Goal: Transaction & Acquisition: Purchase product/service

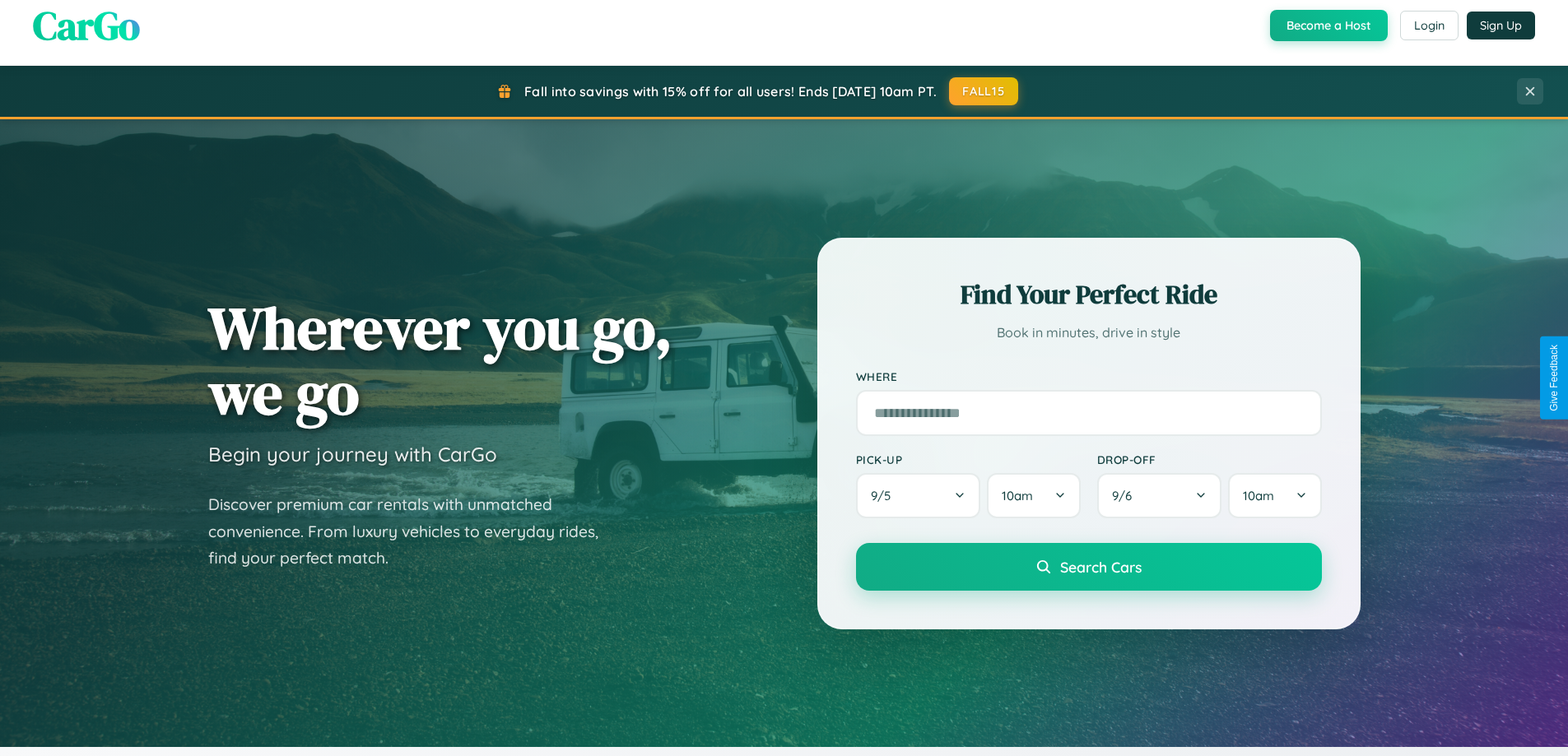
scroll to position [3166, 0]
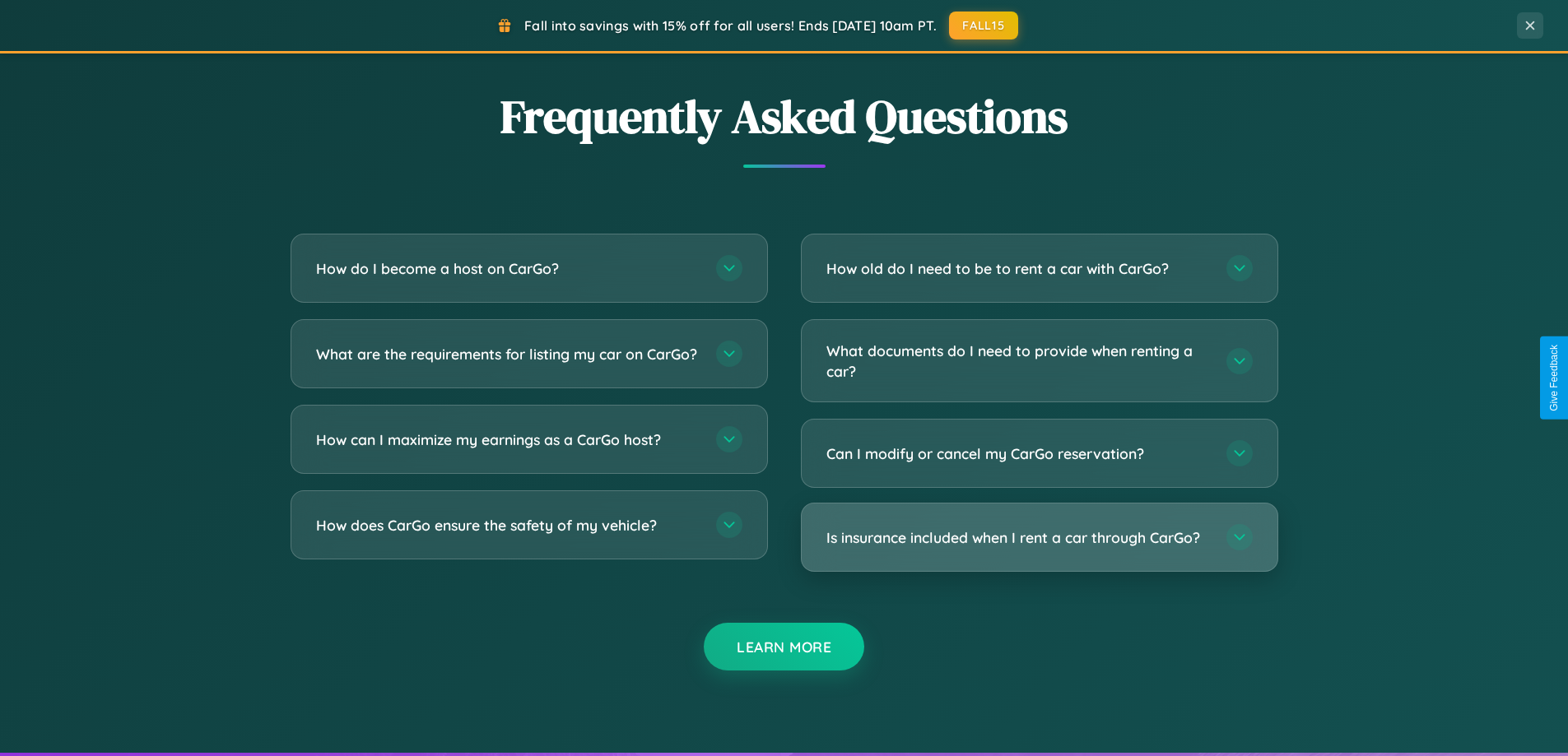
click at [1039, 537] on h3 "Is insurance included when I rent a car through CarGo?" at bounding box center [1018, 537] width 383 height 20
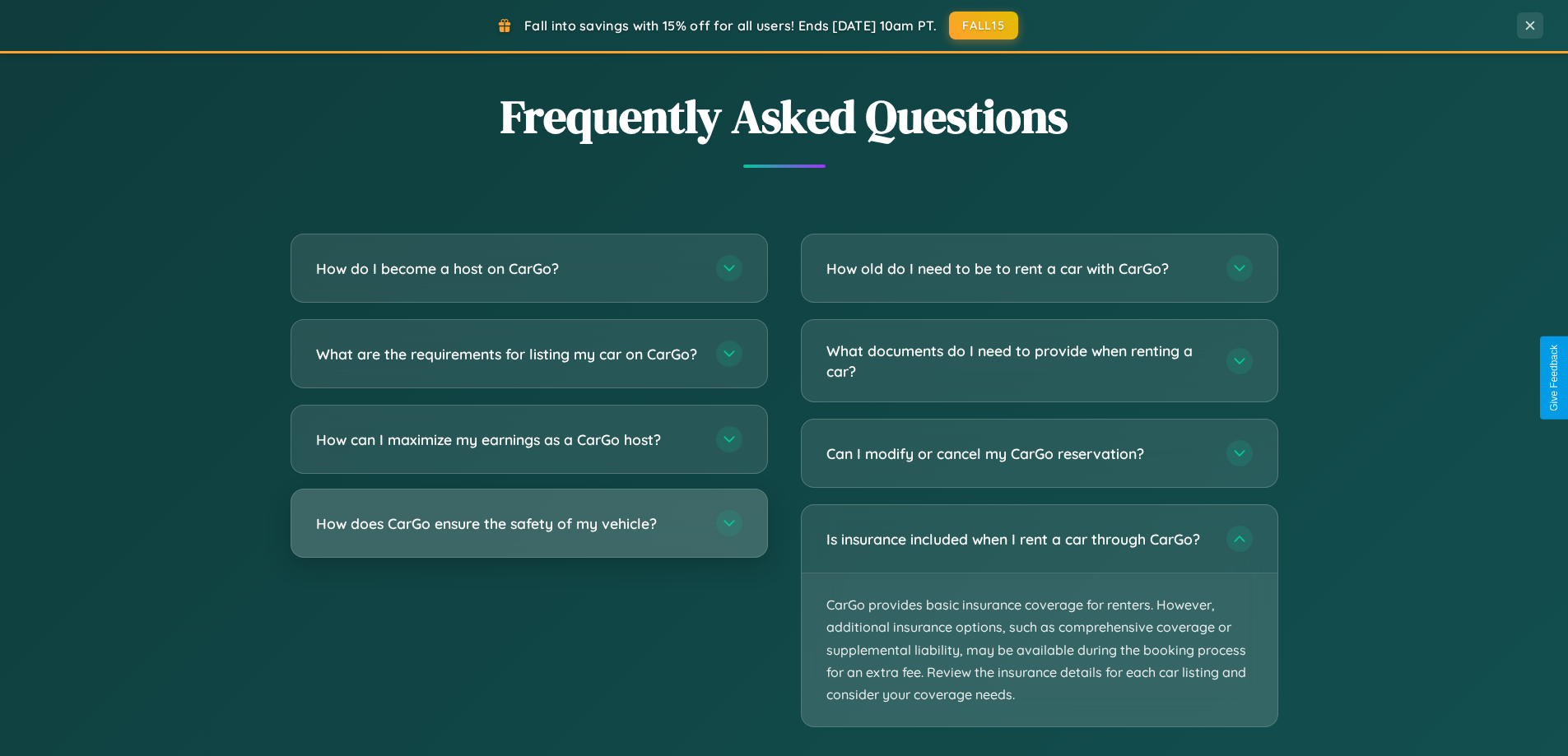
click at [528, 534] on h3 "How does CarGo ensure the safety of my vehicle?" at bounding box center [508, 524] width 383 height 20
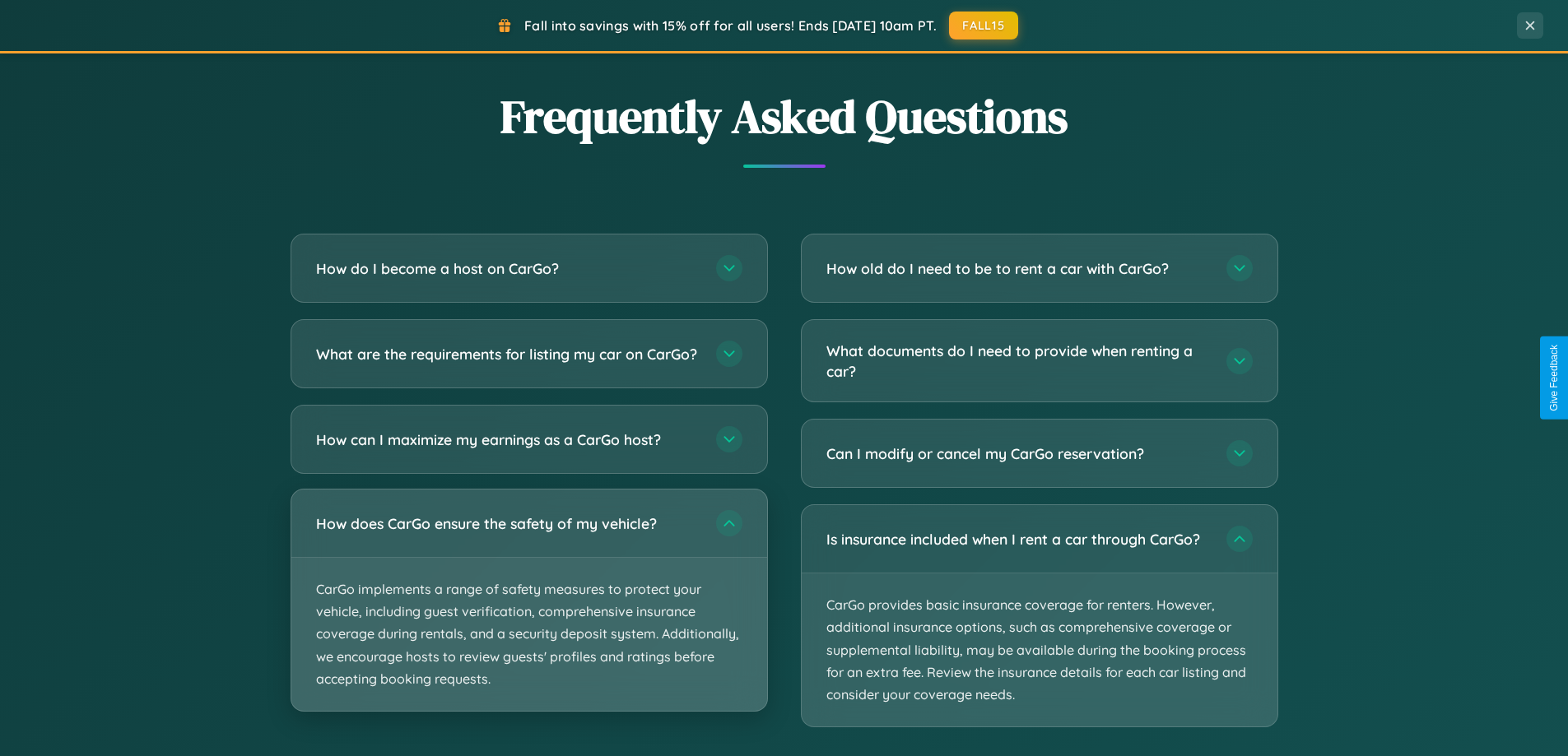
click at [528, 614] on p "CarGo implements a range of safety measures to protect your vehicle, including …" at bounding box center [529, 634] width 476 height 153
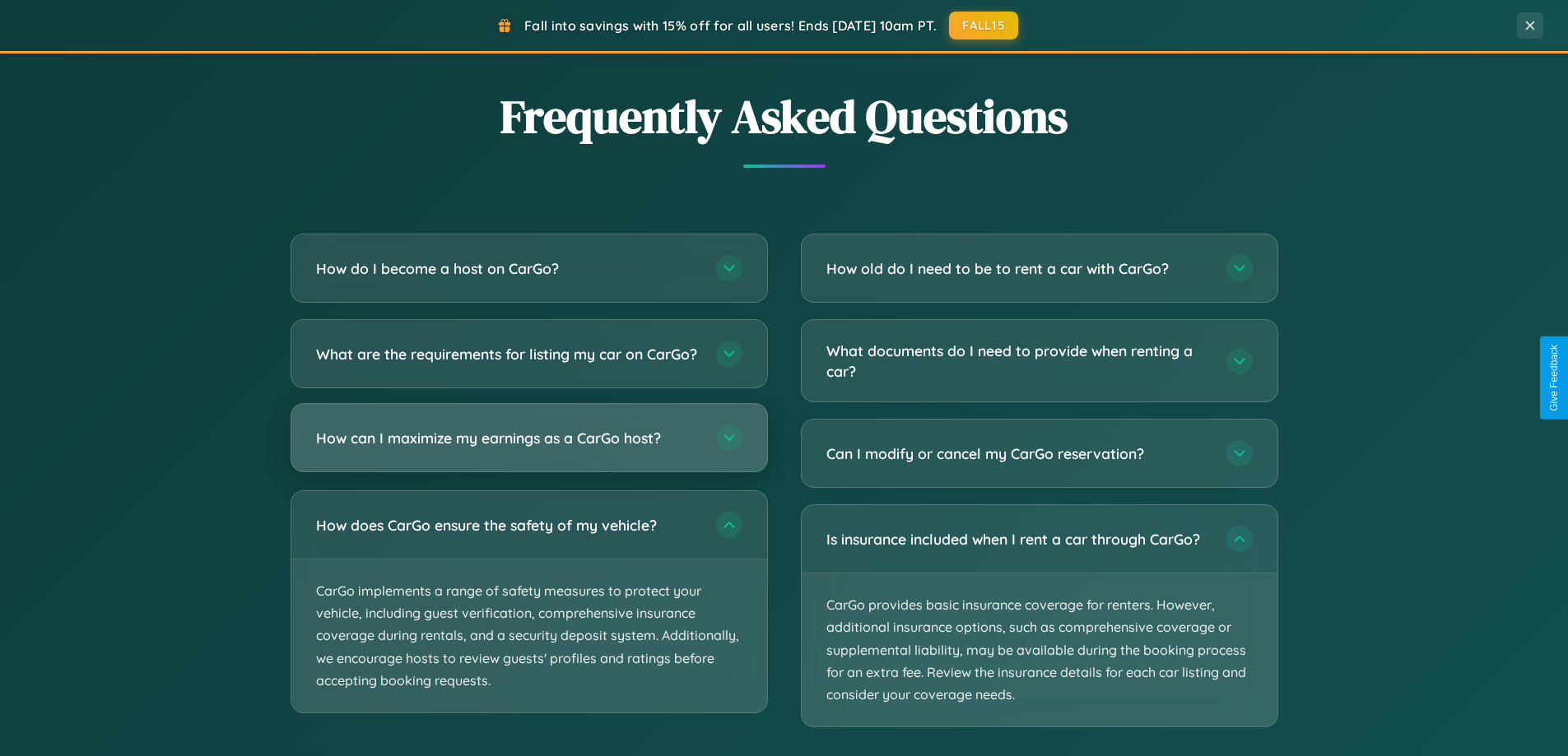
click at [528, 448] on h3 "How can I maximize my earnings as a CarGo host?" at bounding box center [508, 438] width 383 height 20
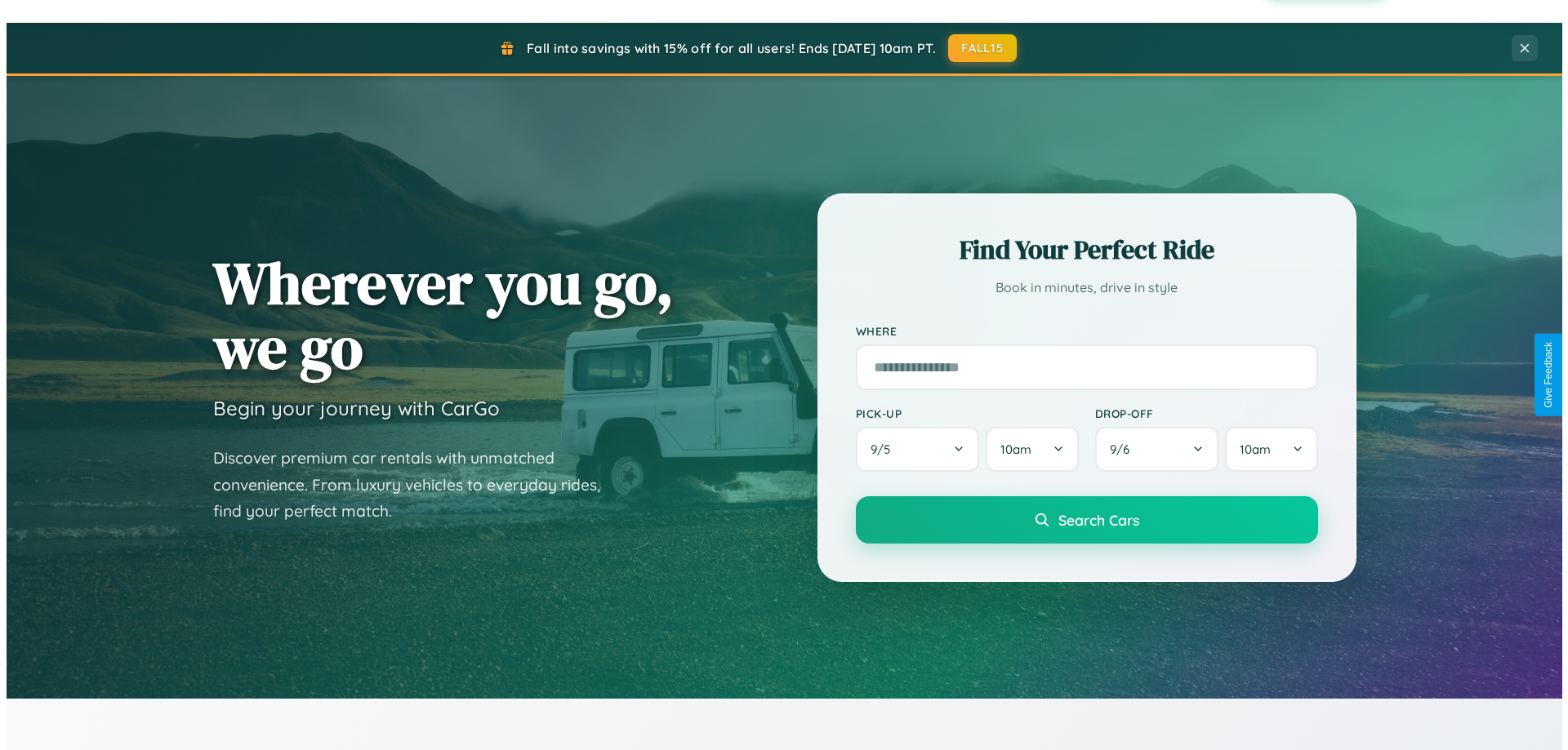
scroll to position [0, 0]
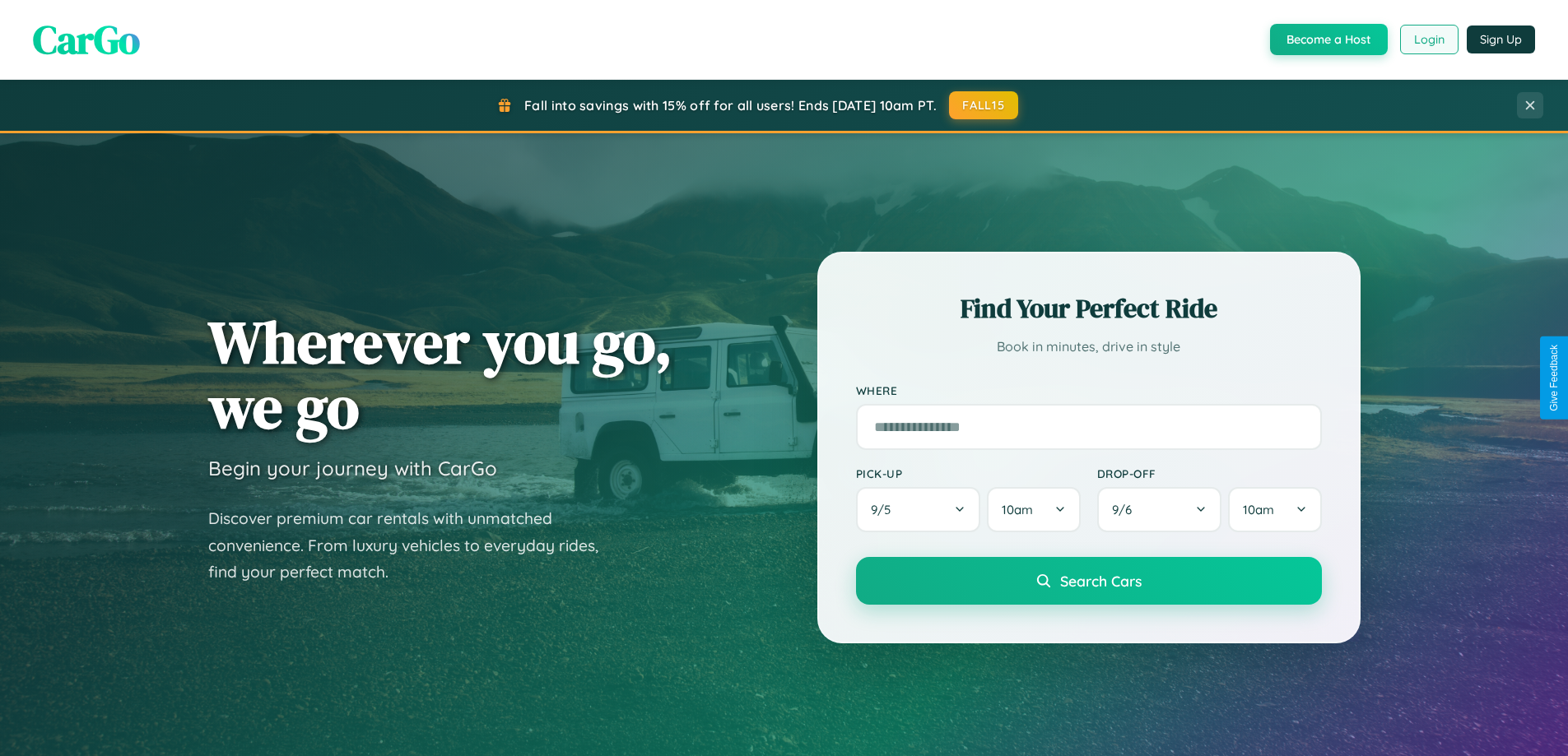
click at [1428, 39] on button "Login" at bounding box center [1428, 40] width 59 height 30
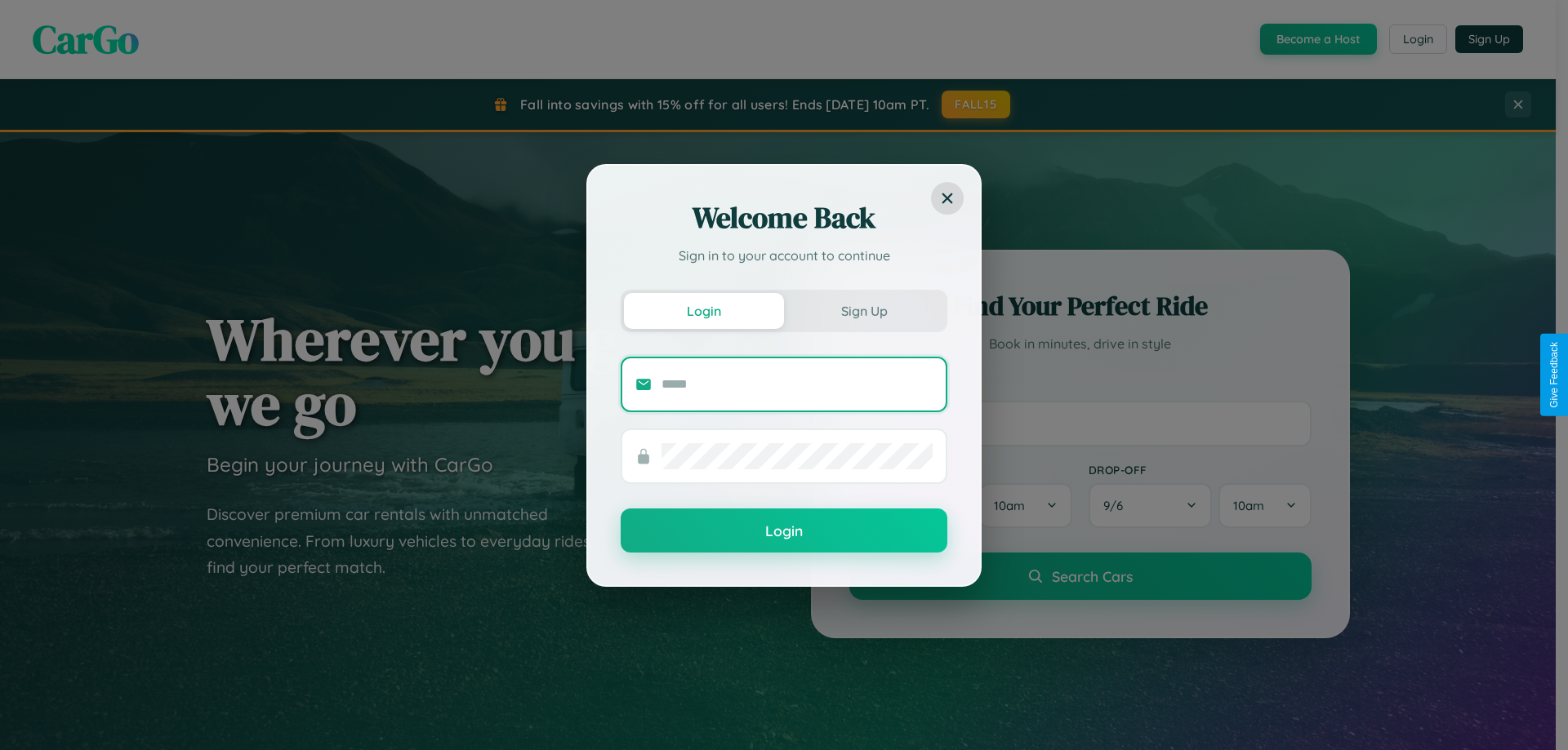
click at [797, 384] on input "text" at bounding box center [797, 385] width 271 height 26
type input "**********"
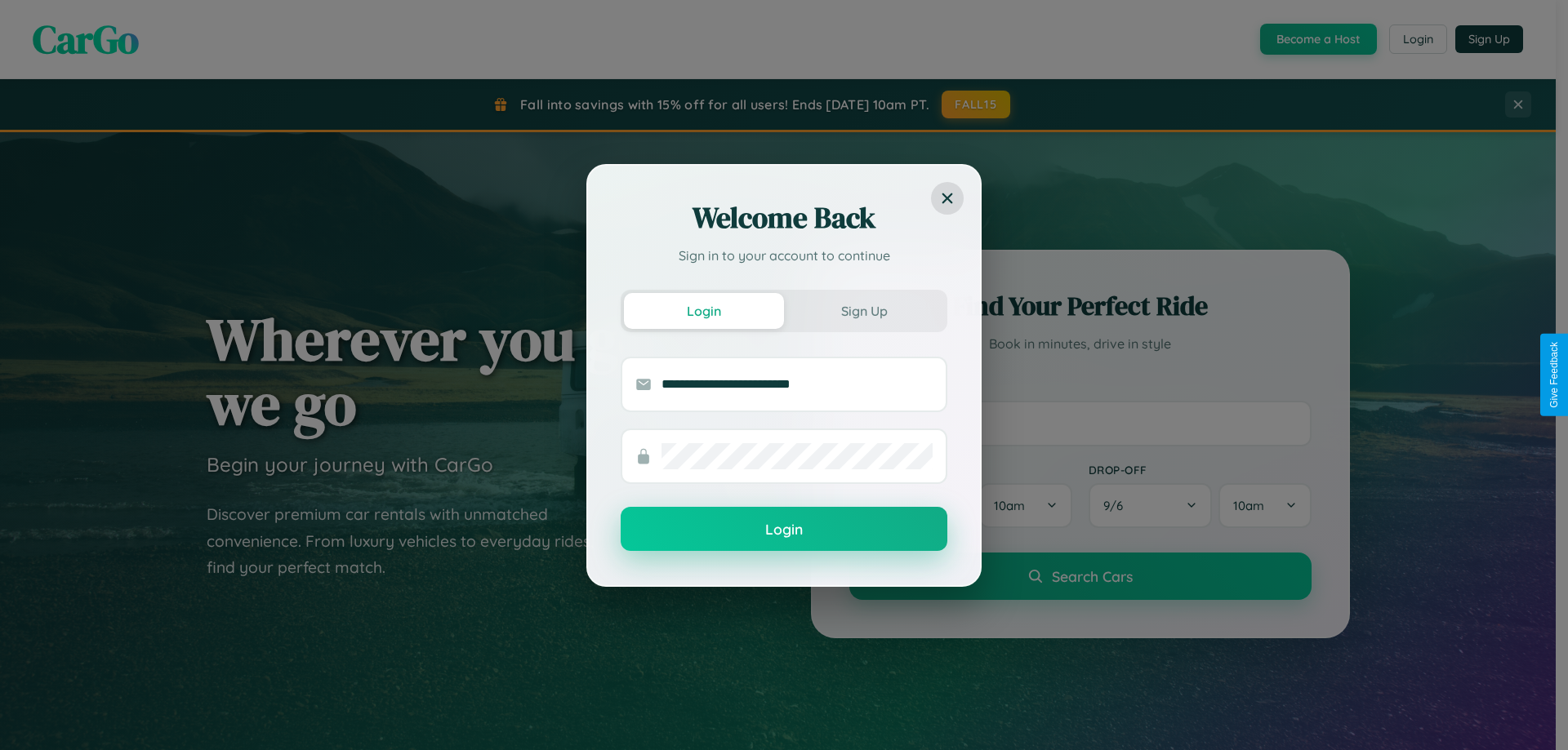
click at [784, 530] on button "Login" at bounding box center [784, 530] width 327 height 44
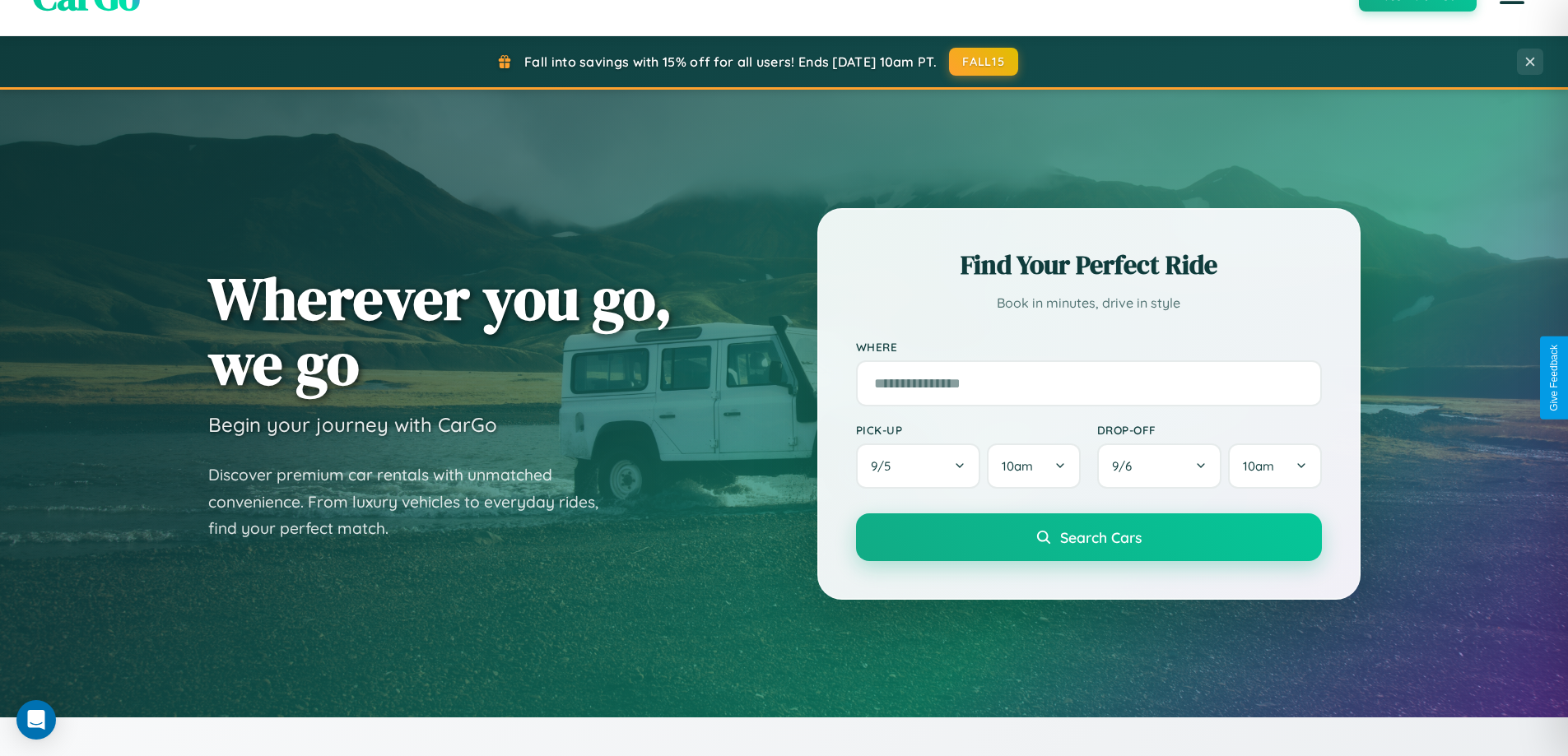
scroll to position [48, 0]
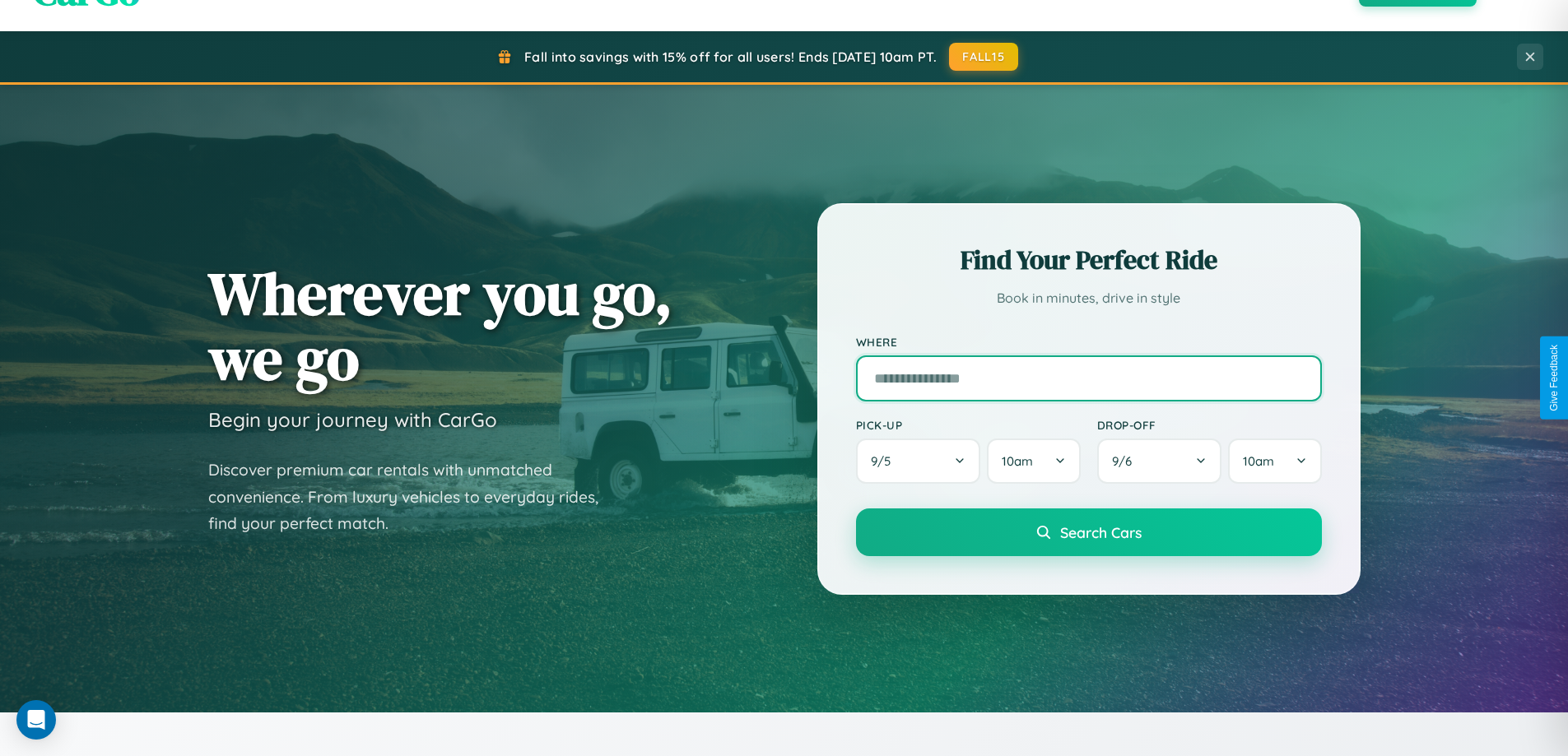
click at [1088, 378] on input "text" at bounding box center [1088, 378] width 466 height 46
type input "*****"
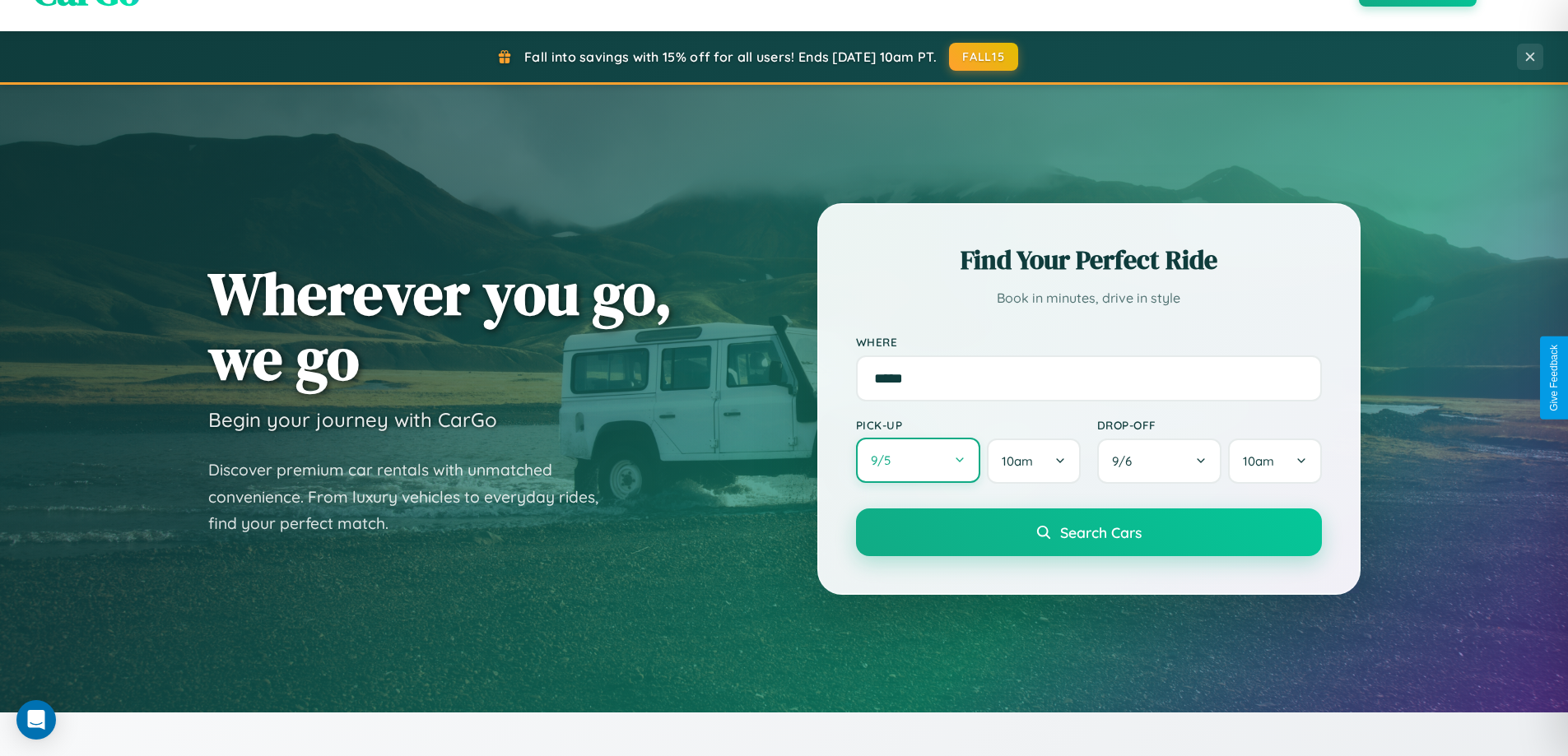
click at [918, 461] on button "9 / 5" at bounding box center [918, 460] width 126 height 46
select select "*"
select select "****"
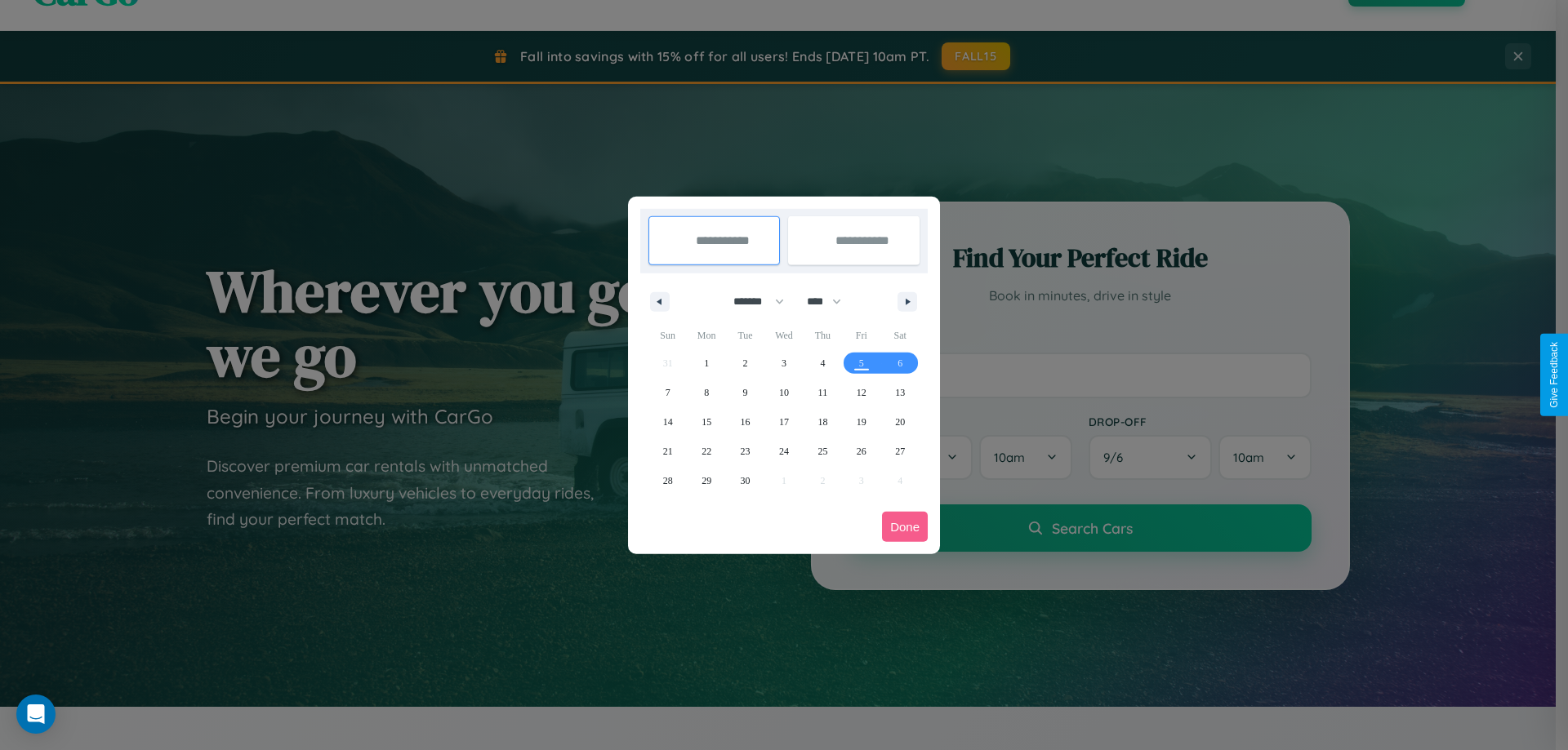
drag, startPoint x: 751, startPoint y: 302, endPoint x: 784, endPoint y: 327, distance: 41.4
click at [751, 302] on select "******* ******** ***** ***** *** **** **** ****** ********* ******* ******** **…" at bounding box center [755, 301] width 69 height 27
select select "*"
drag, startPoint x: 832, startPoint y: 302, endPoint x: 784, endPoint y: 327, distance: 54.1
click at [832, 302] on select "**** **** **** **** **** **** **** **** **** **** **** **** **** **** **** ****…" at bounding box center [822, 301] width 49 height 27
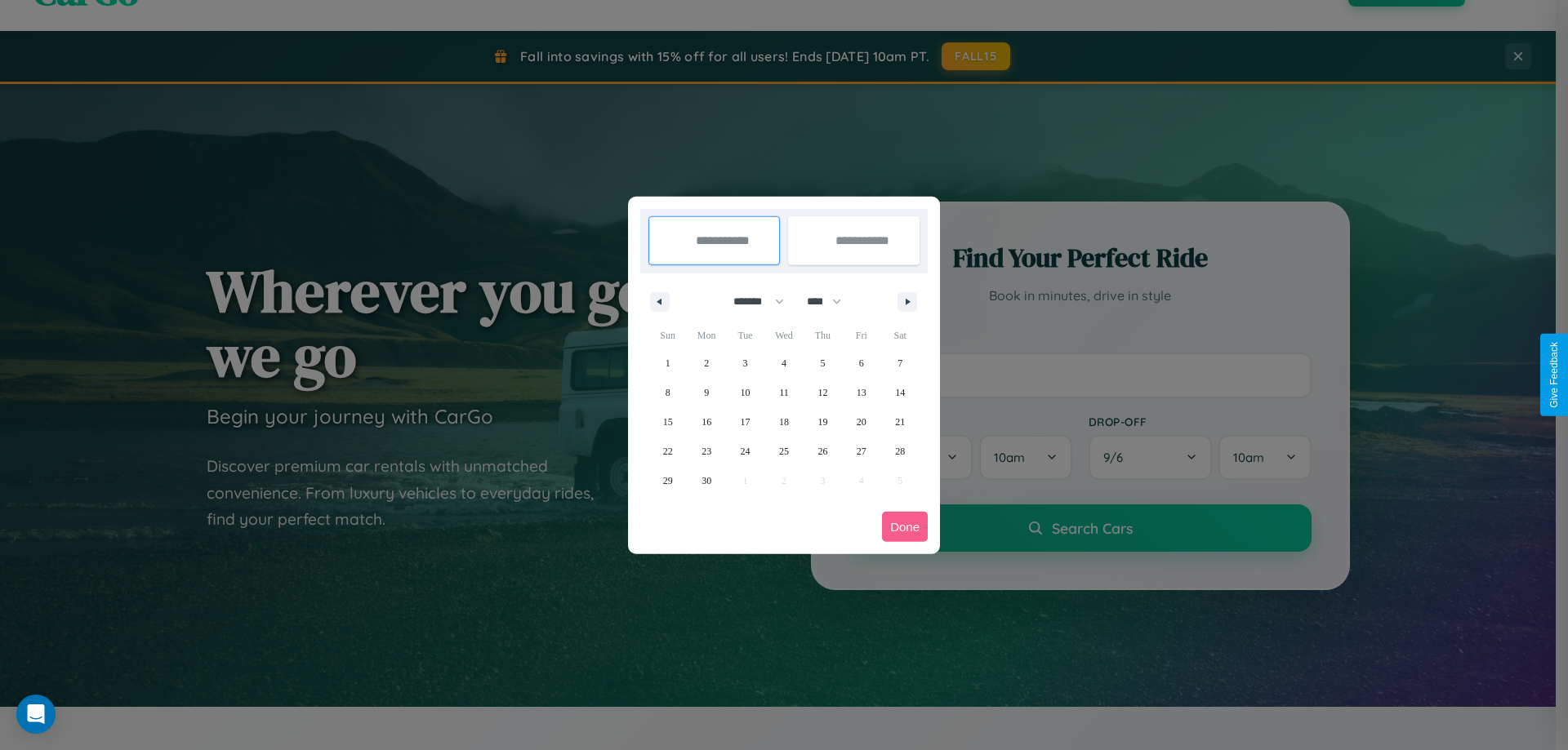
select select "****"
click at [900, 450] on span "27" at bounding box center [900, 451] width 10 height 30
type input "**********"
click at [907, 302] on icon "button" at bounding box center [910, 302] width 8 height 6
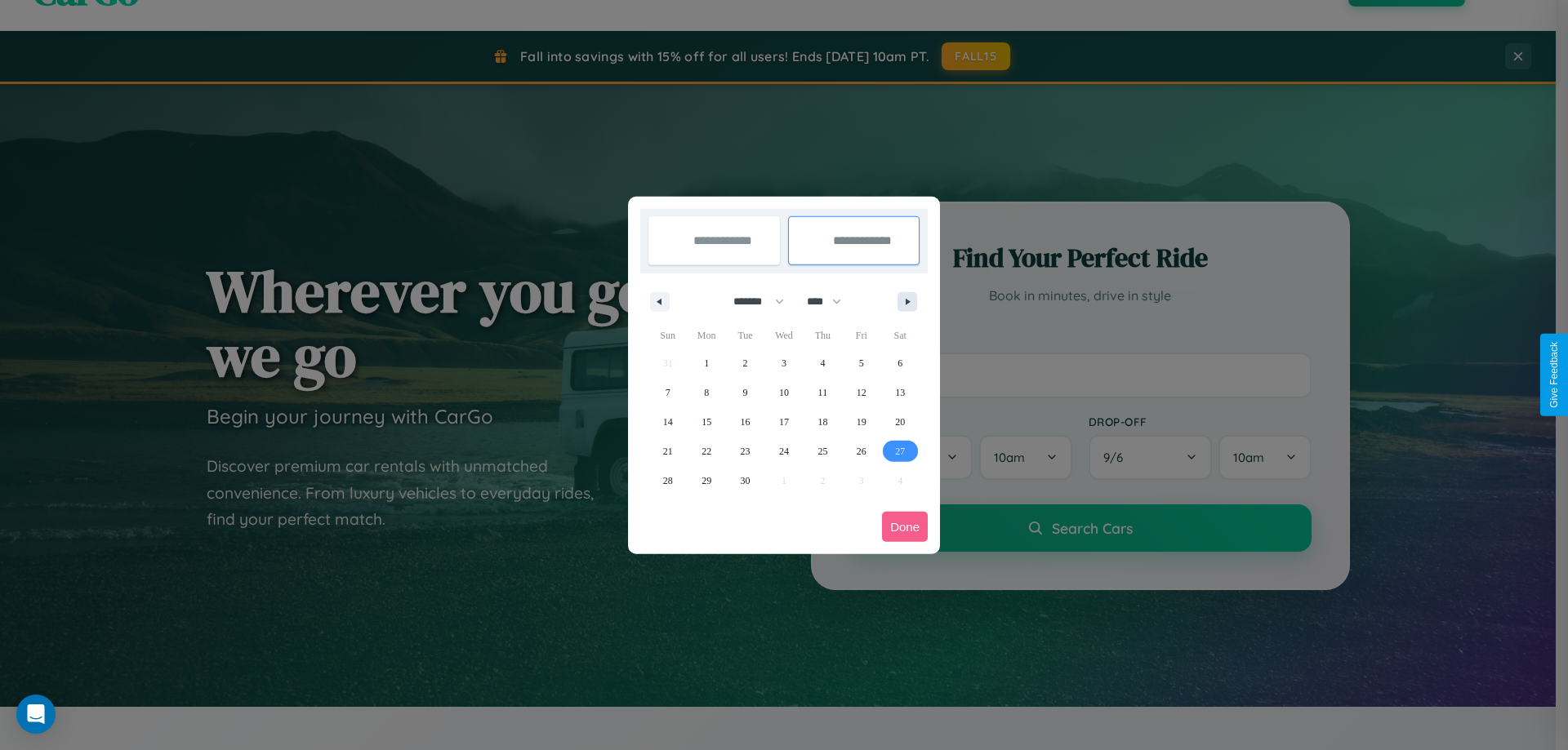
select select "*"
click at [861, 363] on span "3" at bounding box center [861, 363] width 5 height 30
type input "**********"
select select "*"
click at [905, 527] on button "Done" at bounding box center [905, 527] width 46 height 30
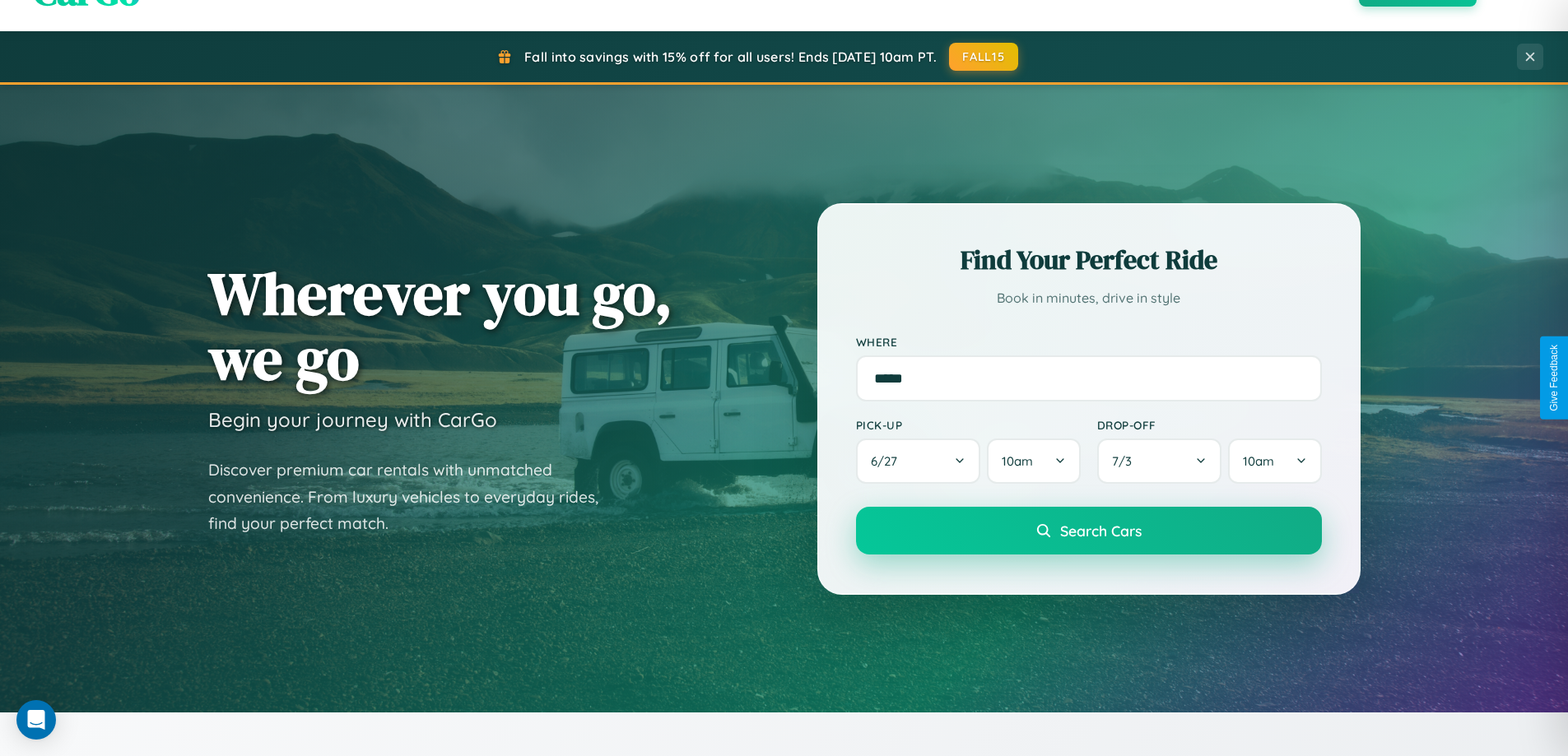
click at [1088, 531] on span "Search Cars" at bounding box center [1101, 530] width 82 height 18
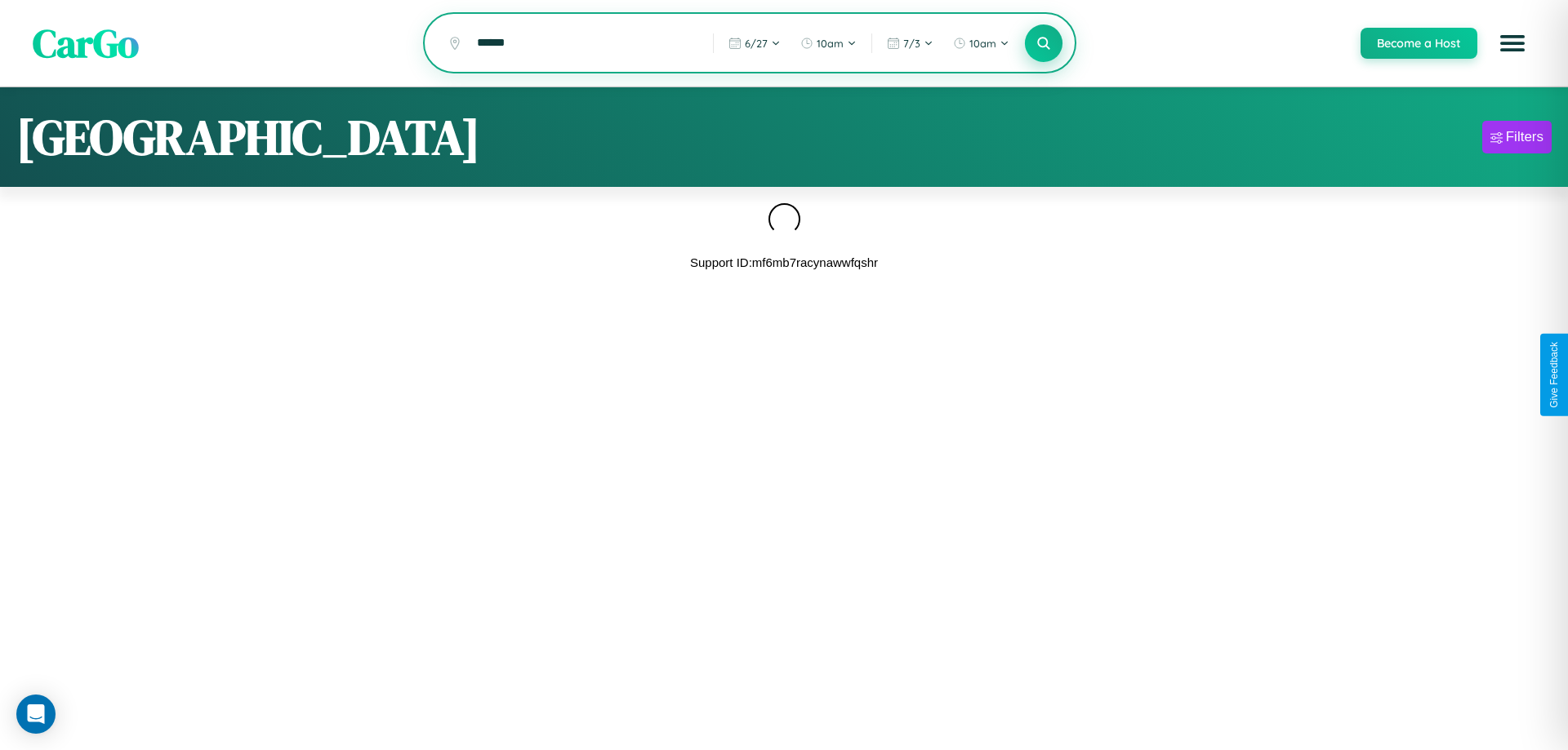
click at [1043, 43] on icon at bounding box center [1043, 42] width 16 height 16
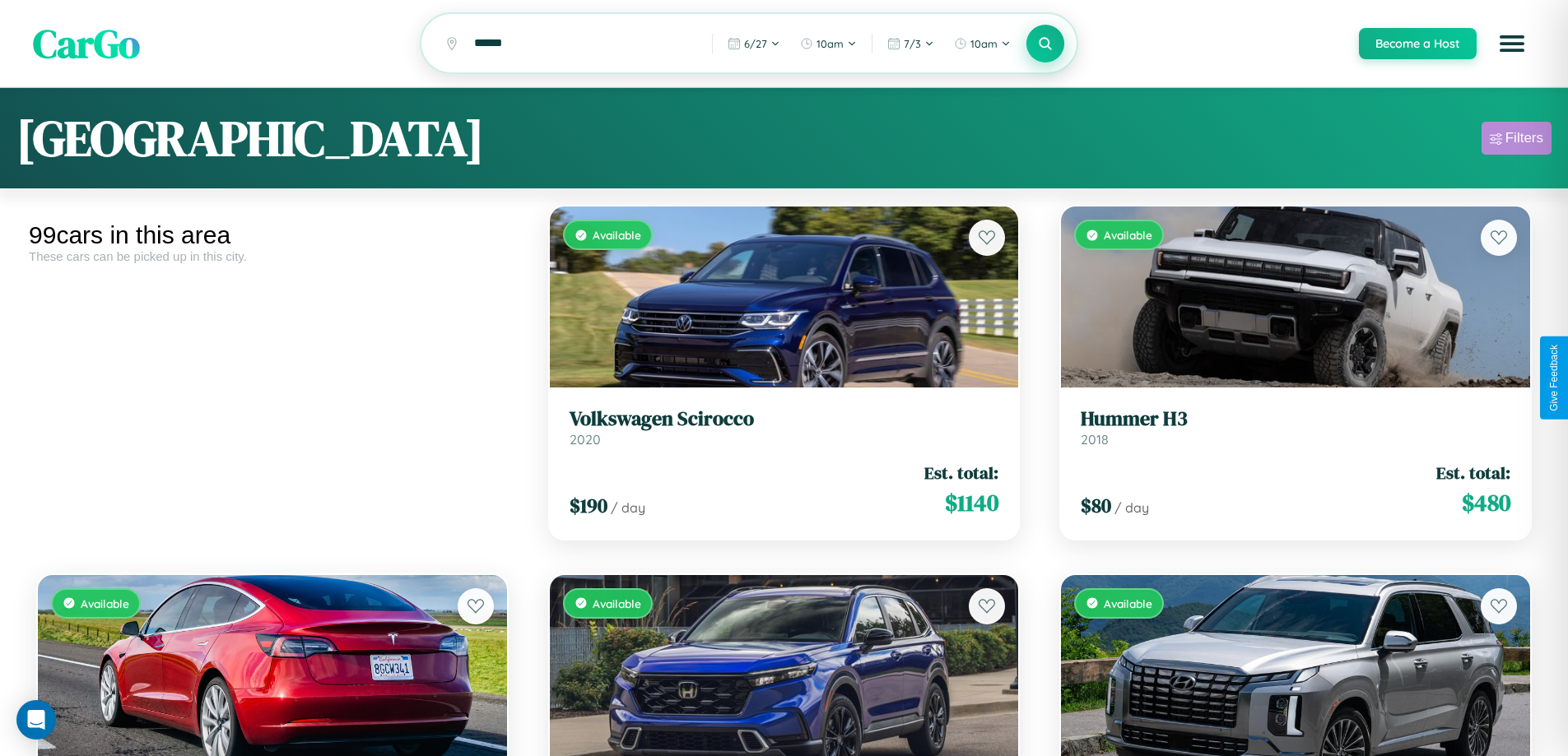
click at [1516, 140] on div "Filters" at bounding box center [1524, 139] width 38 height 17
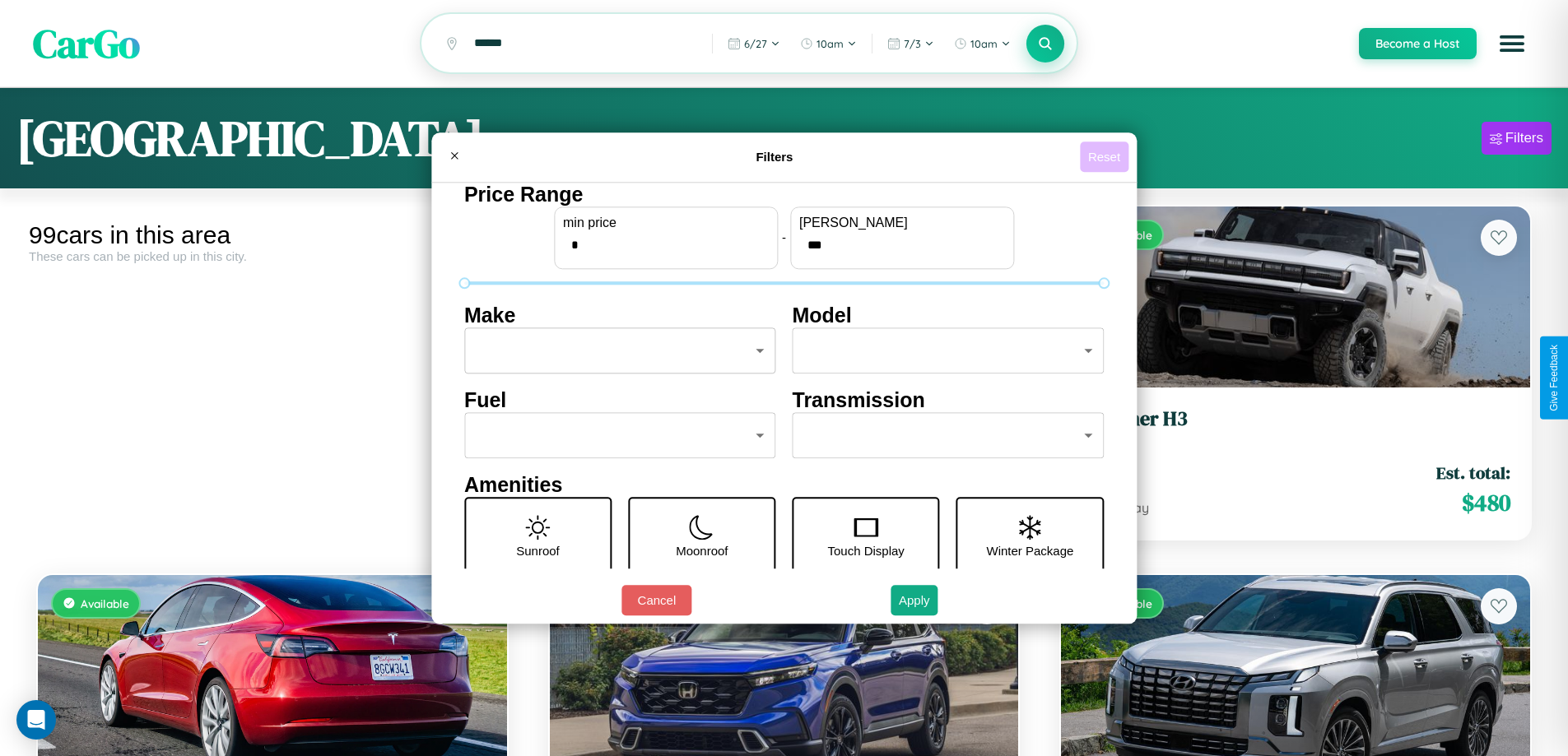
click at [1106, 156] on button "Reset" at bounding box center [1104, 156] width 48 height 31
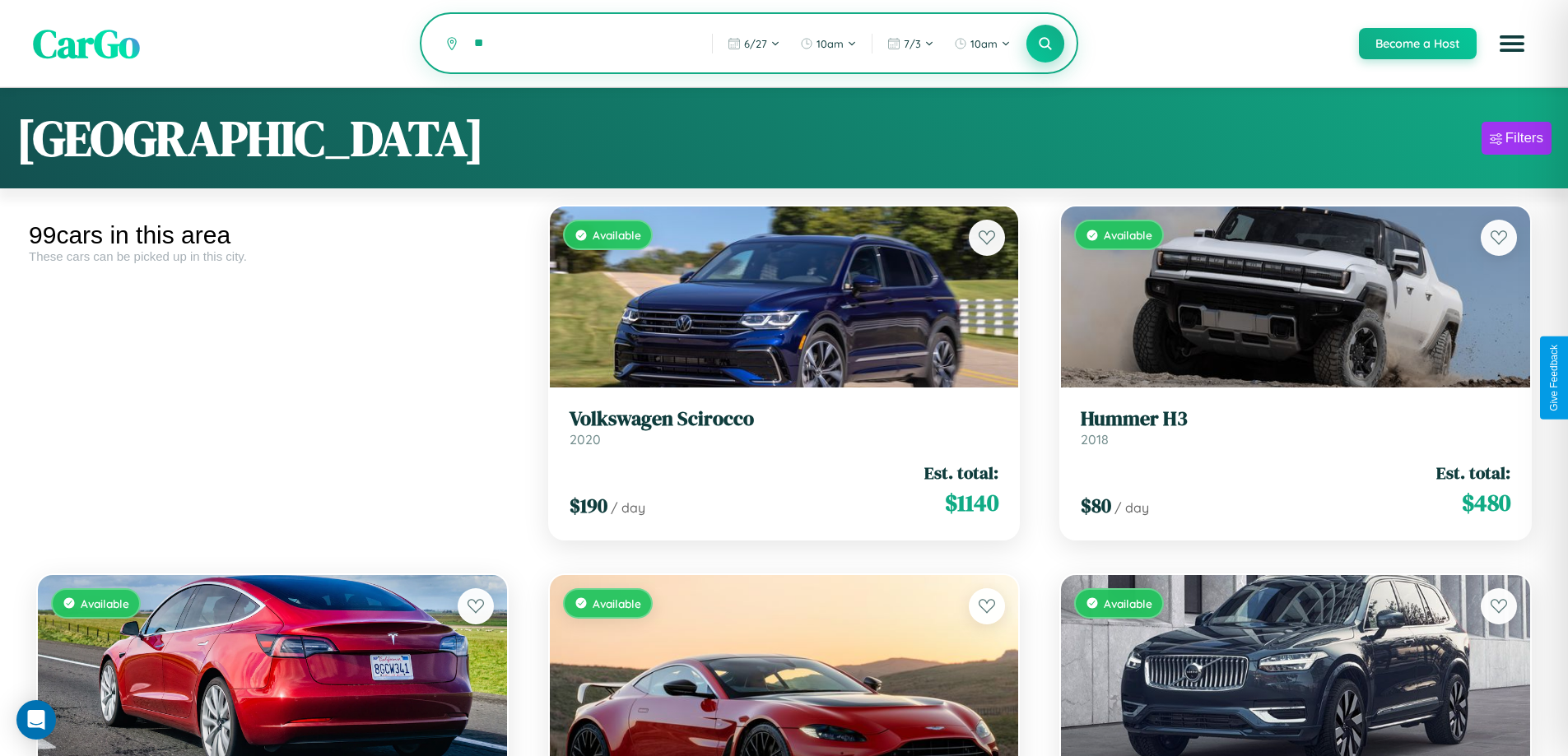
type input "*"
type input "******"
click at [1044, 45] on icon at bounding box center [1045, 43] width 16 height 16
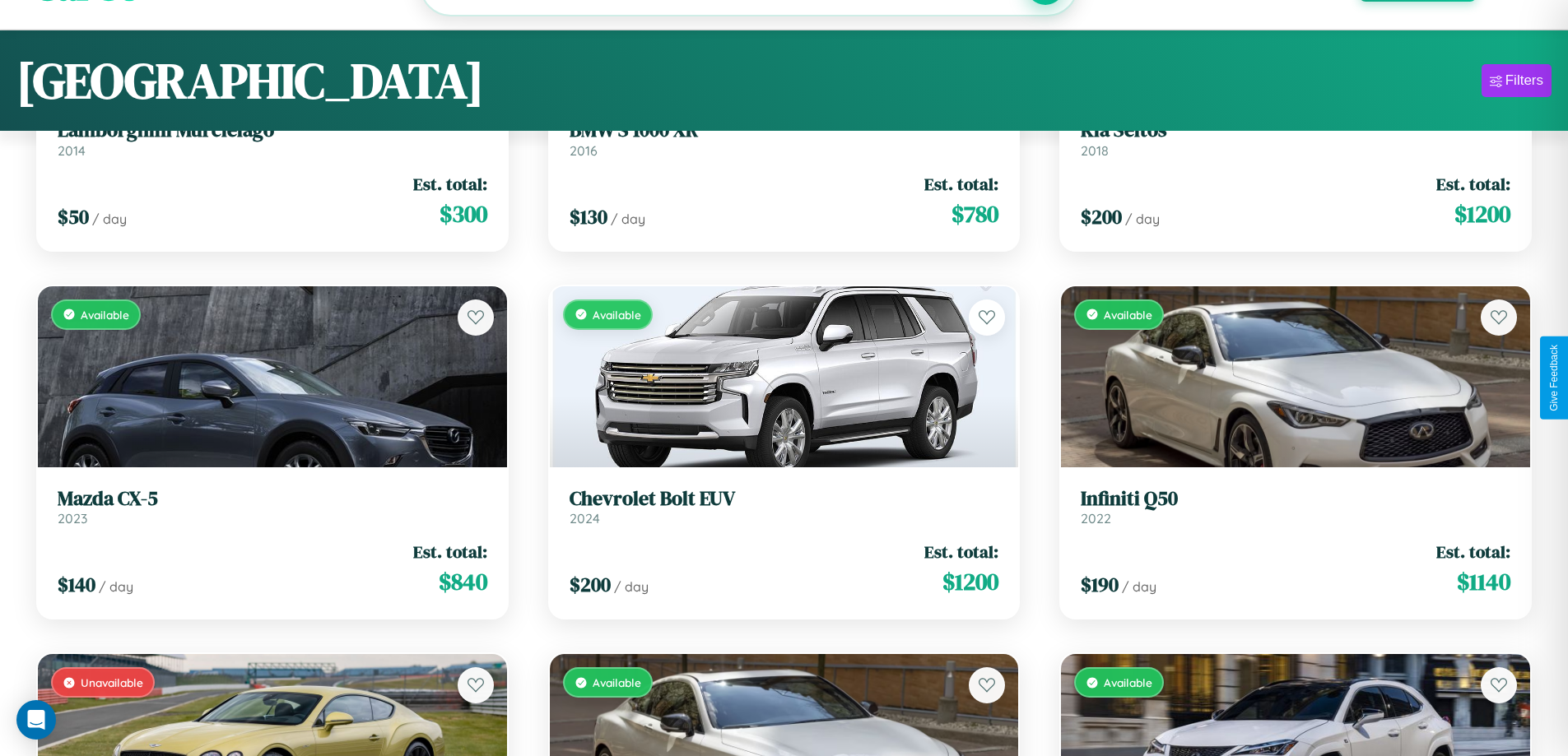
scroll to position [99, 0]
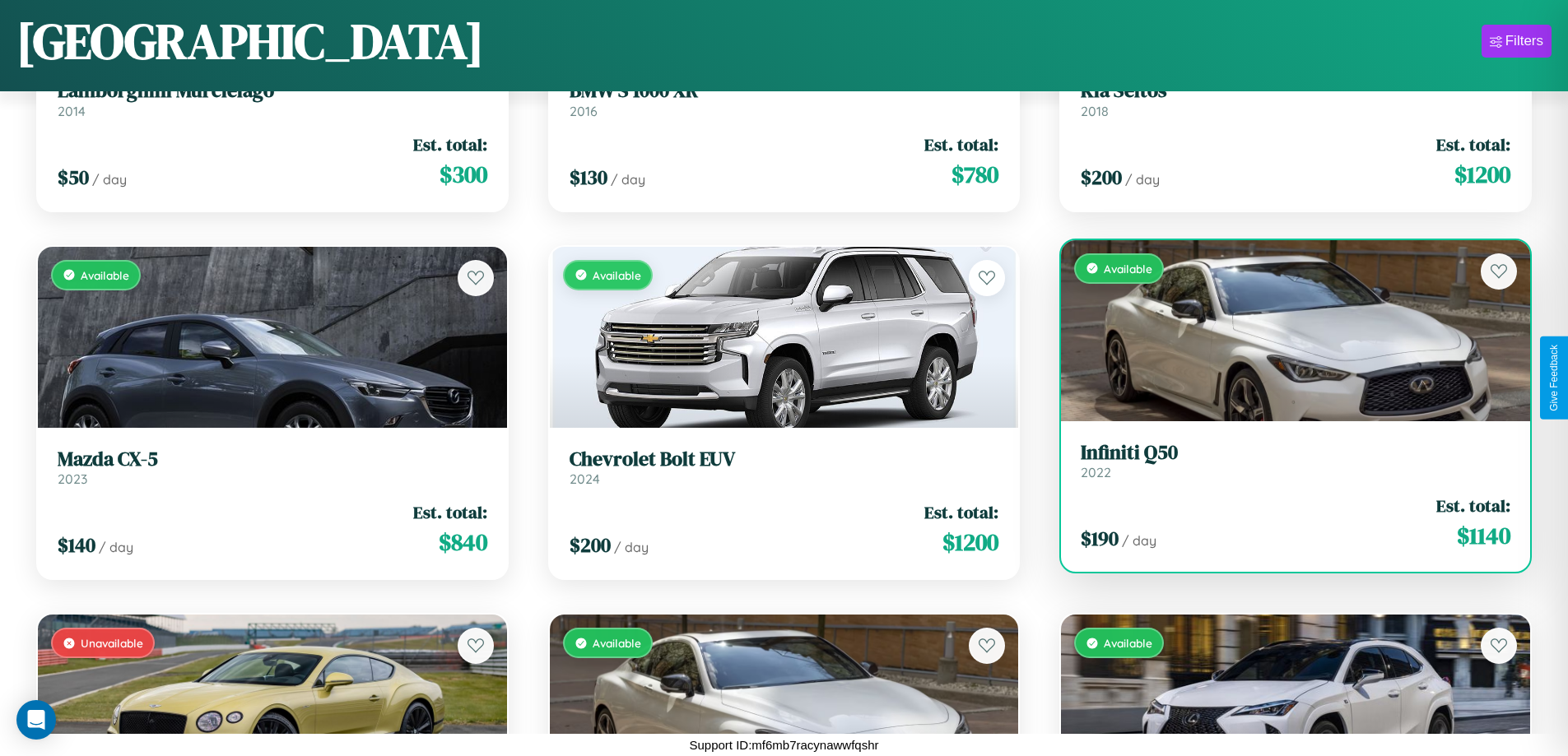
click at [1284, 460] on h3 "Infiniti Q50" at bounding box center [1296, 453] width 430 height 24
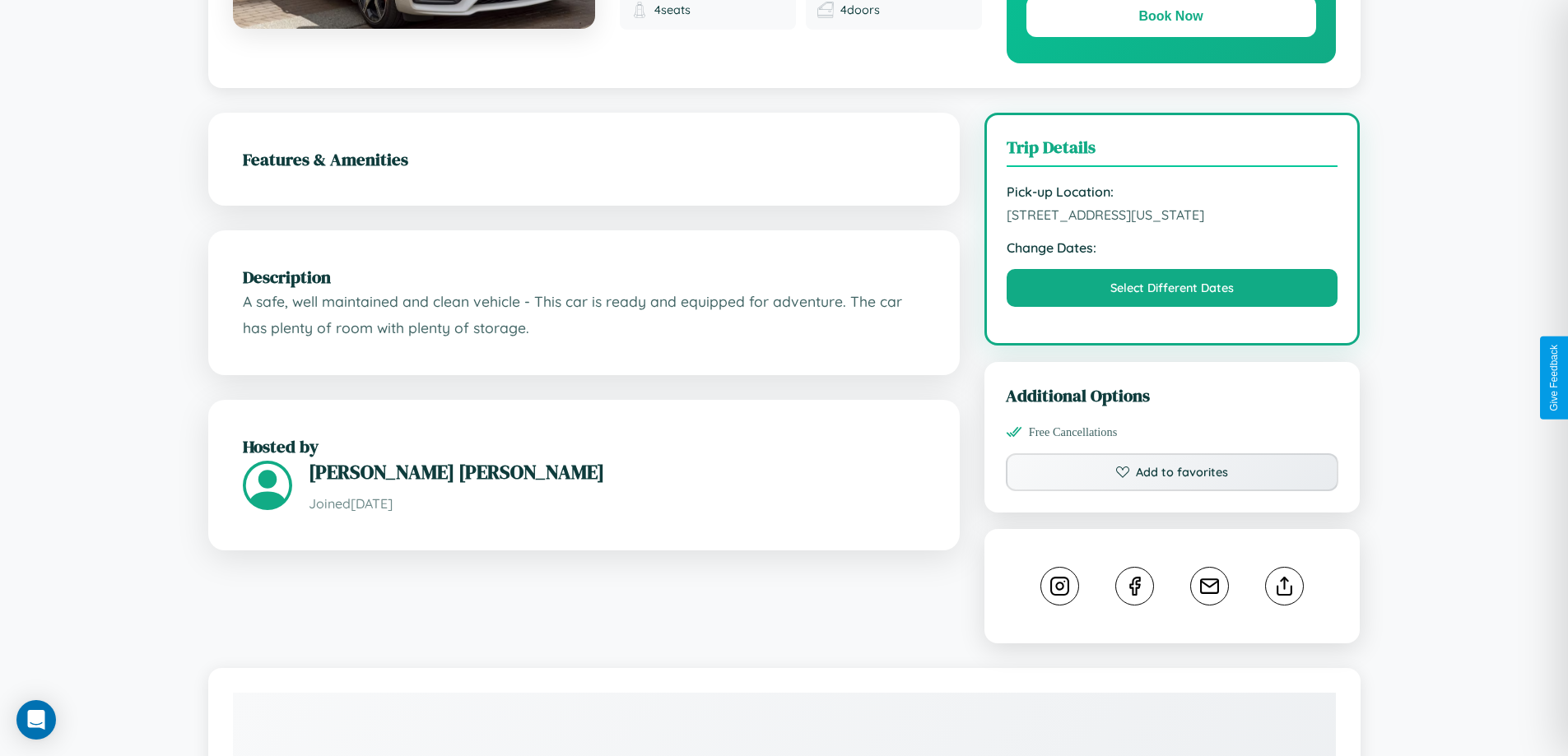
scroll to position [427, 0]
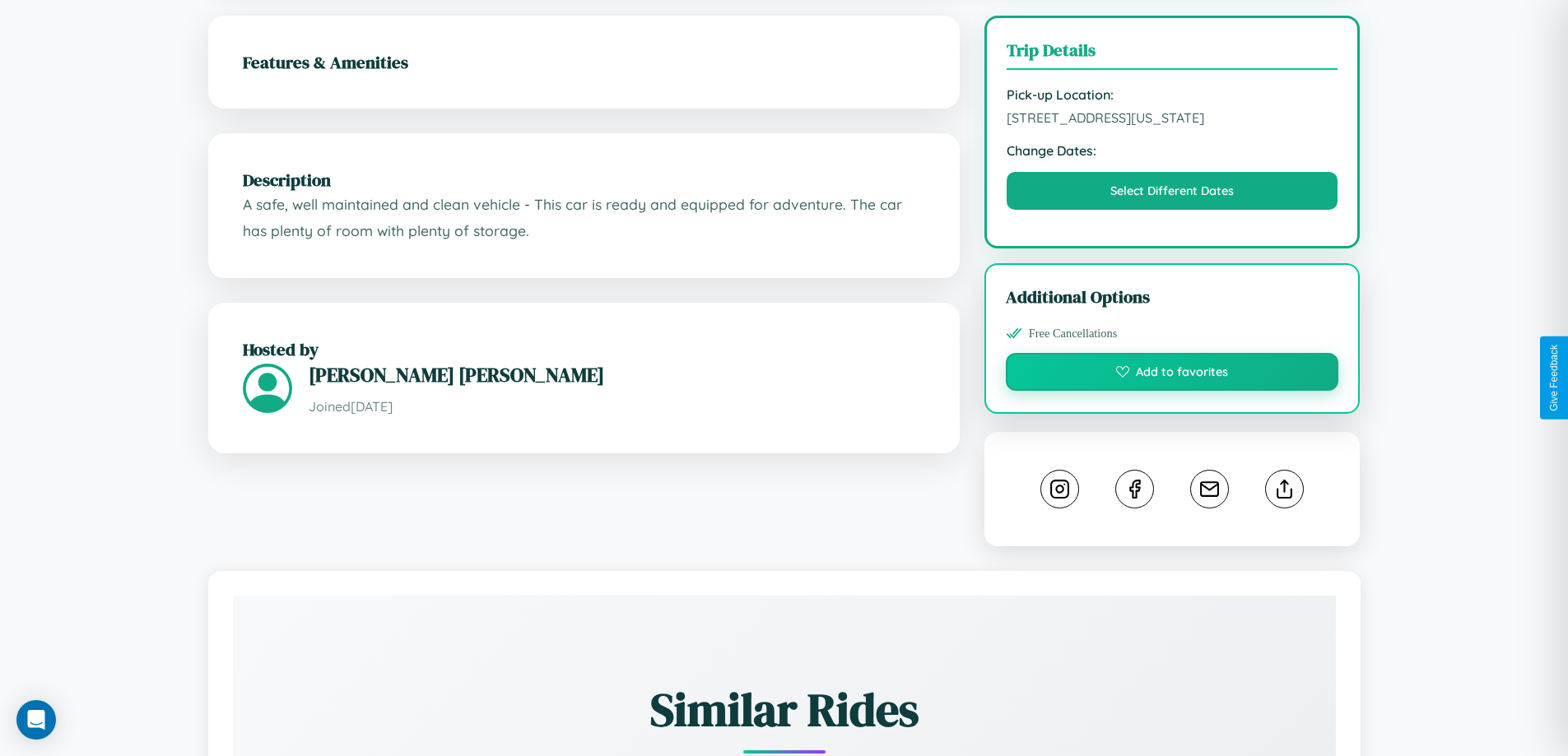
click at [1172, 378] on button "Add to favorites" at bounding box center [1172, 372] width 333 height 38
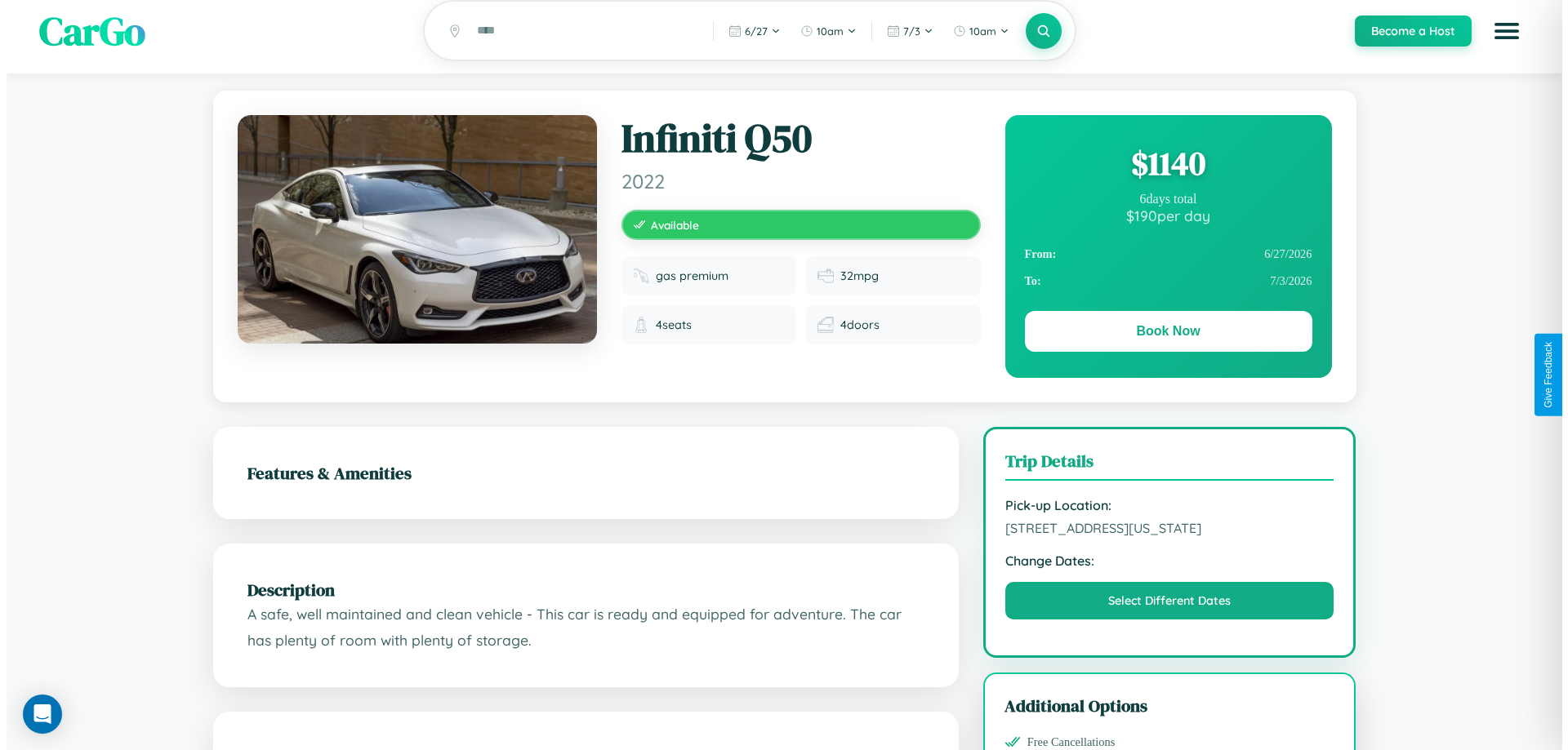
scroll to position [0, 0]
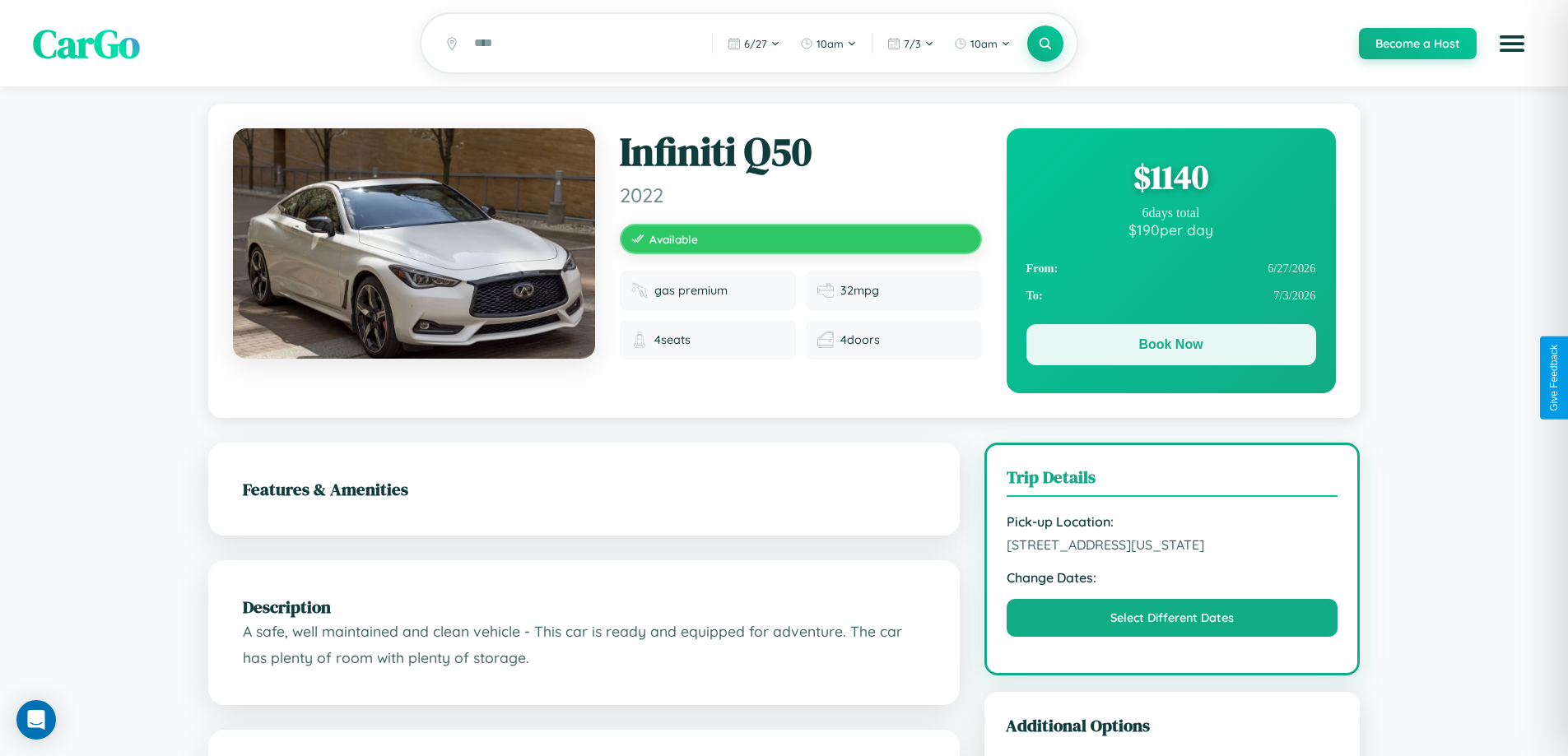
click at [1170, 347] on button "Book Now" at bounding box center [1172, 345] width 290 height 41
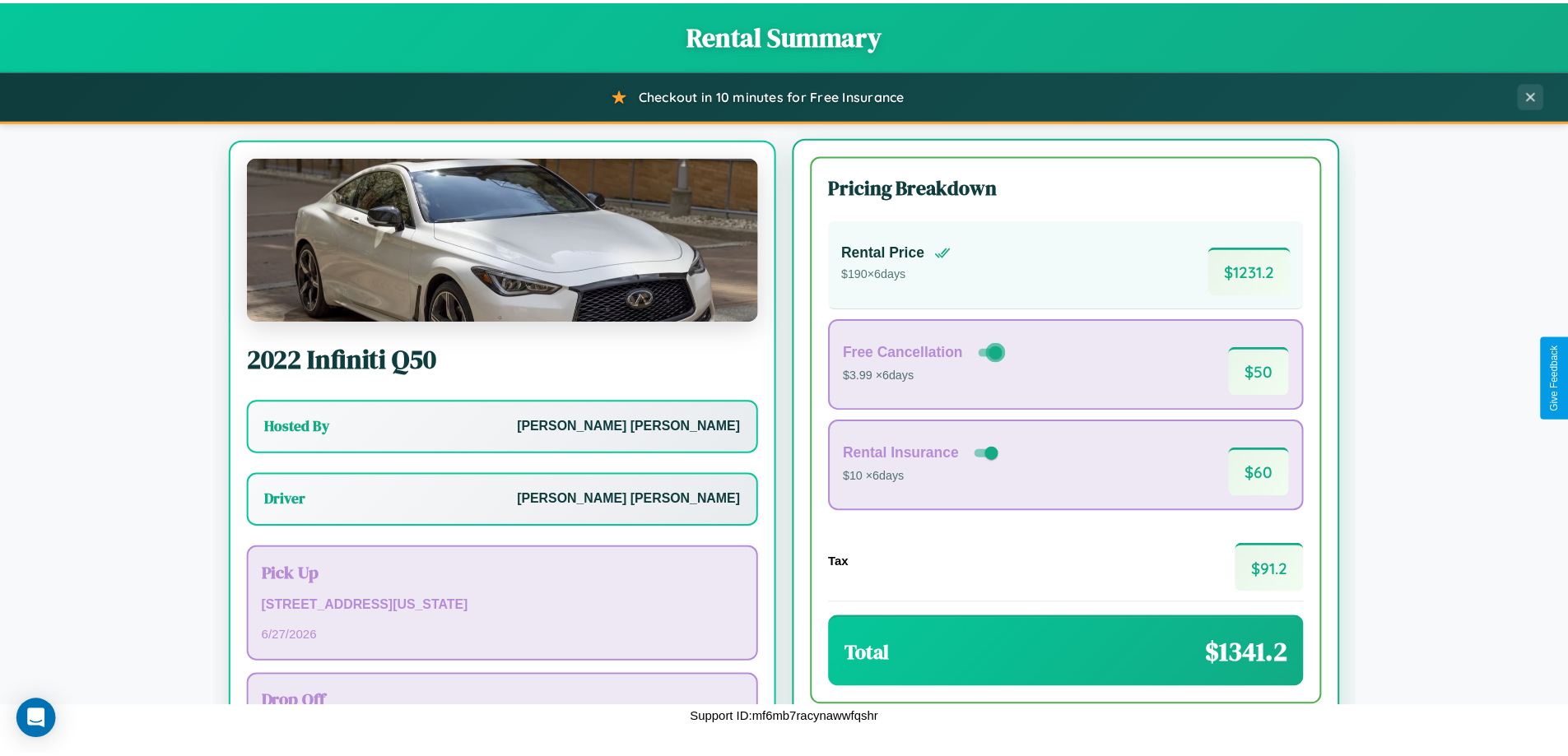
scroll to position [76, 0]
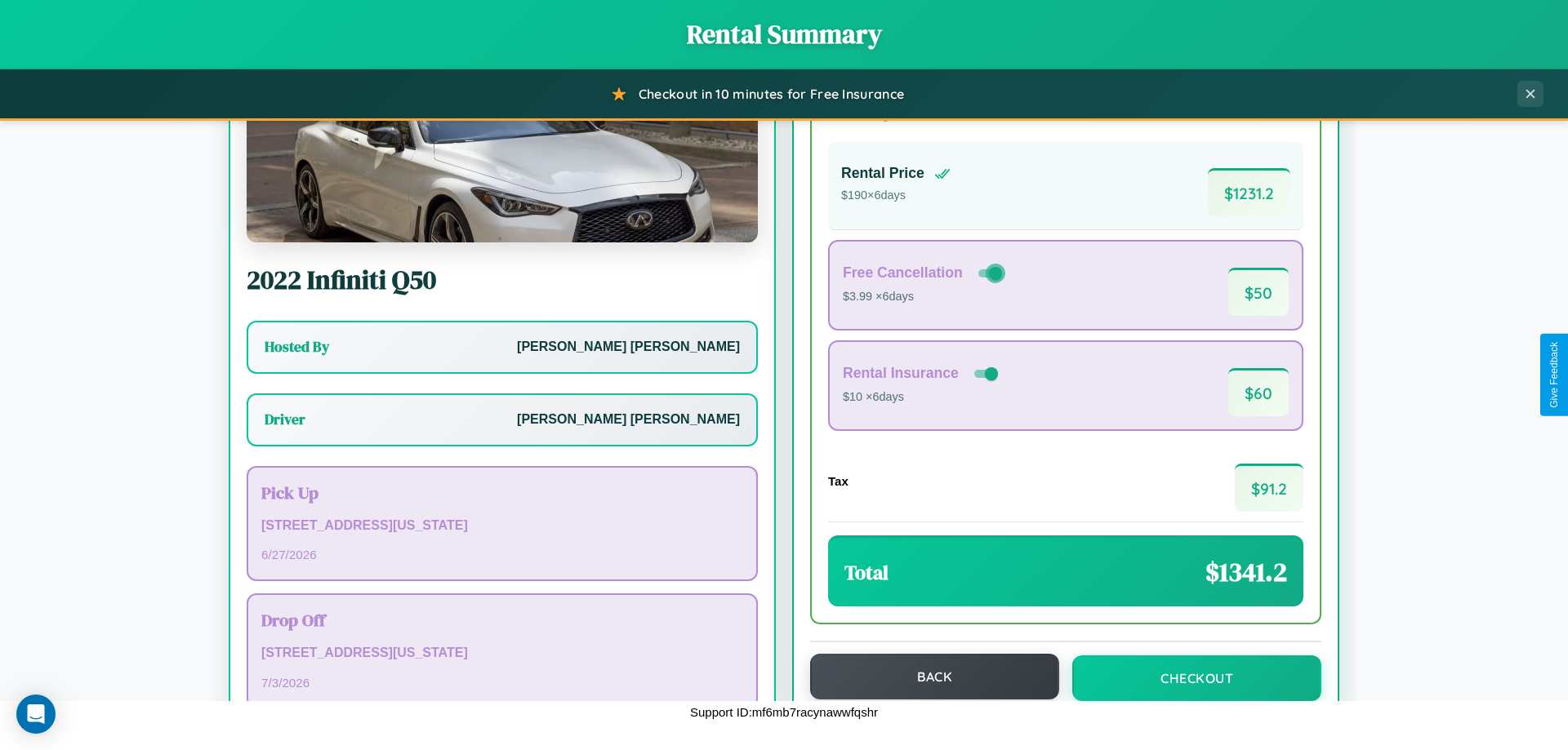
click at [927, 677] on button "Back" at bounding box center [935, 677] width 249 height 46
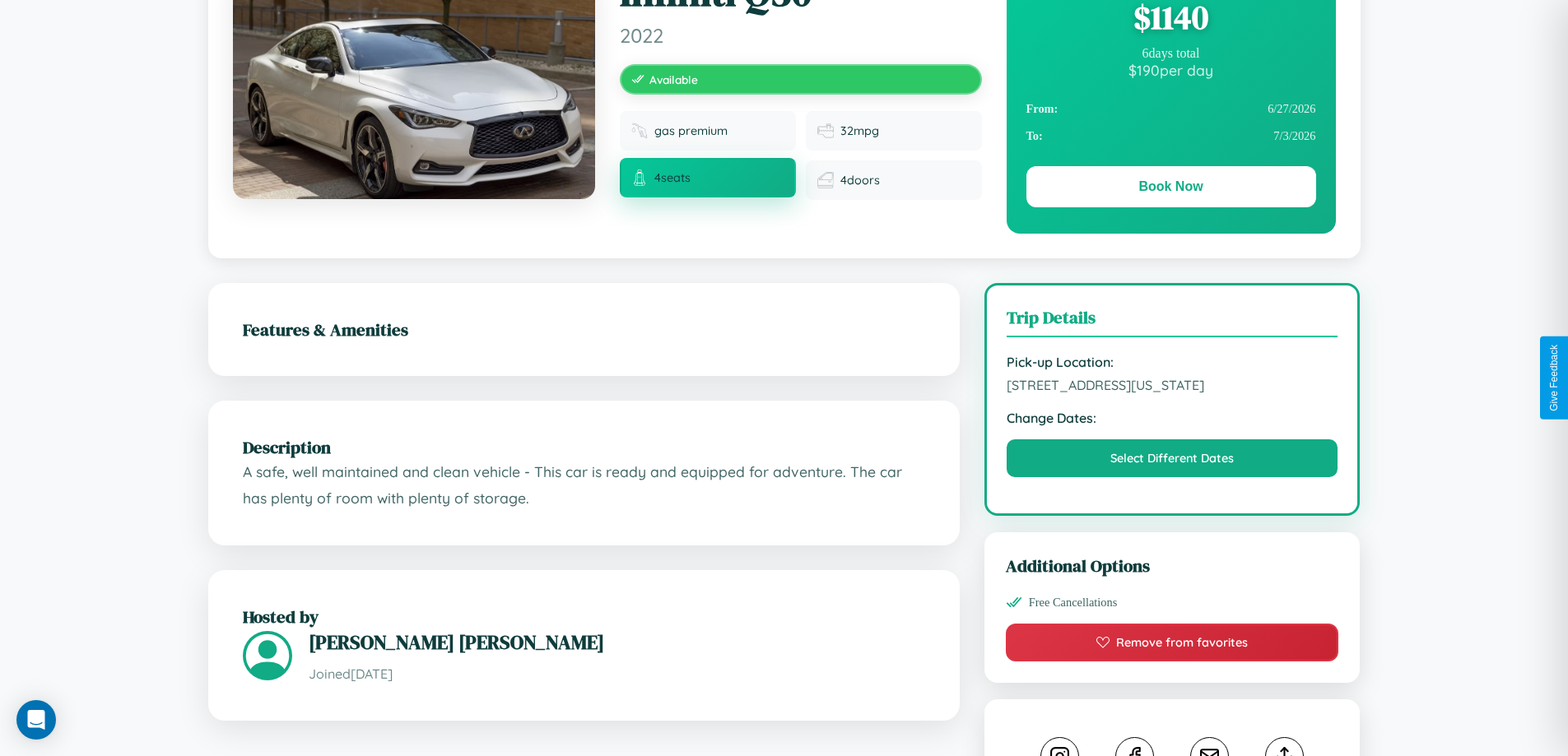
scroll to position [169, 0]
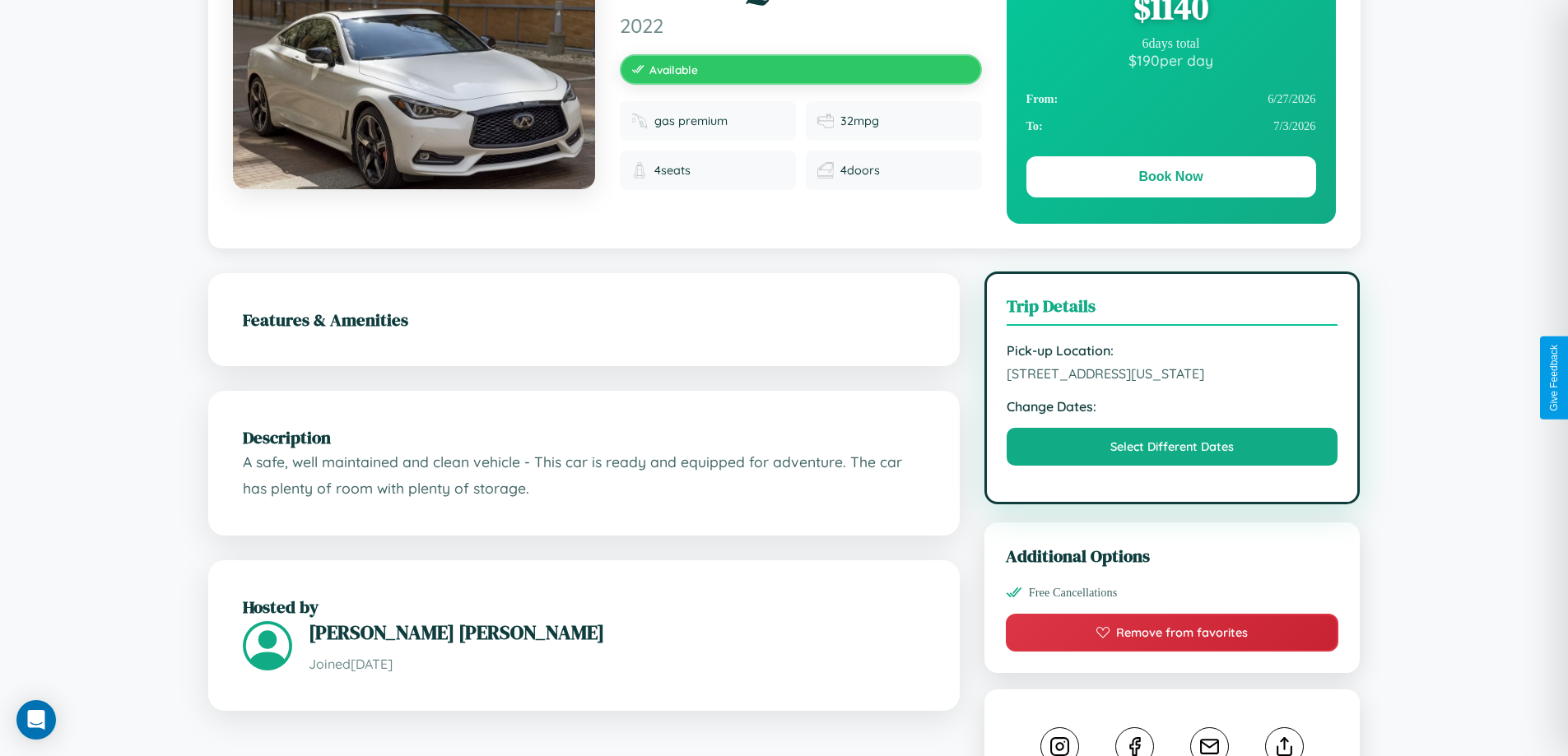
click at [1172, 376] on span "6989 Elm Street Denver Colorado 31552 United States" at bounding box center [1172, 374] width 332 height 17
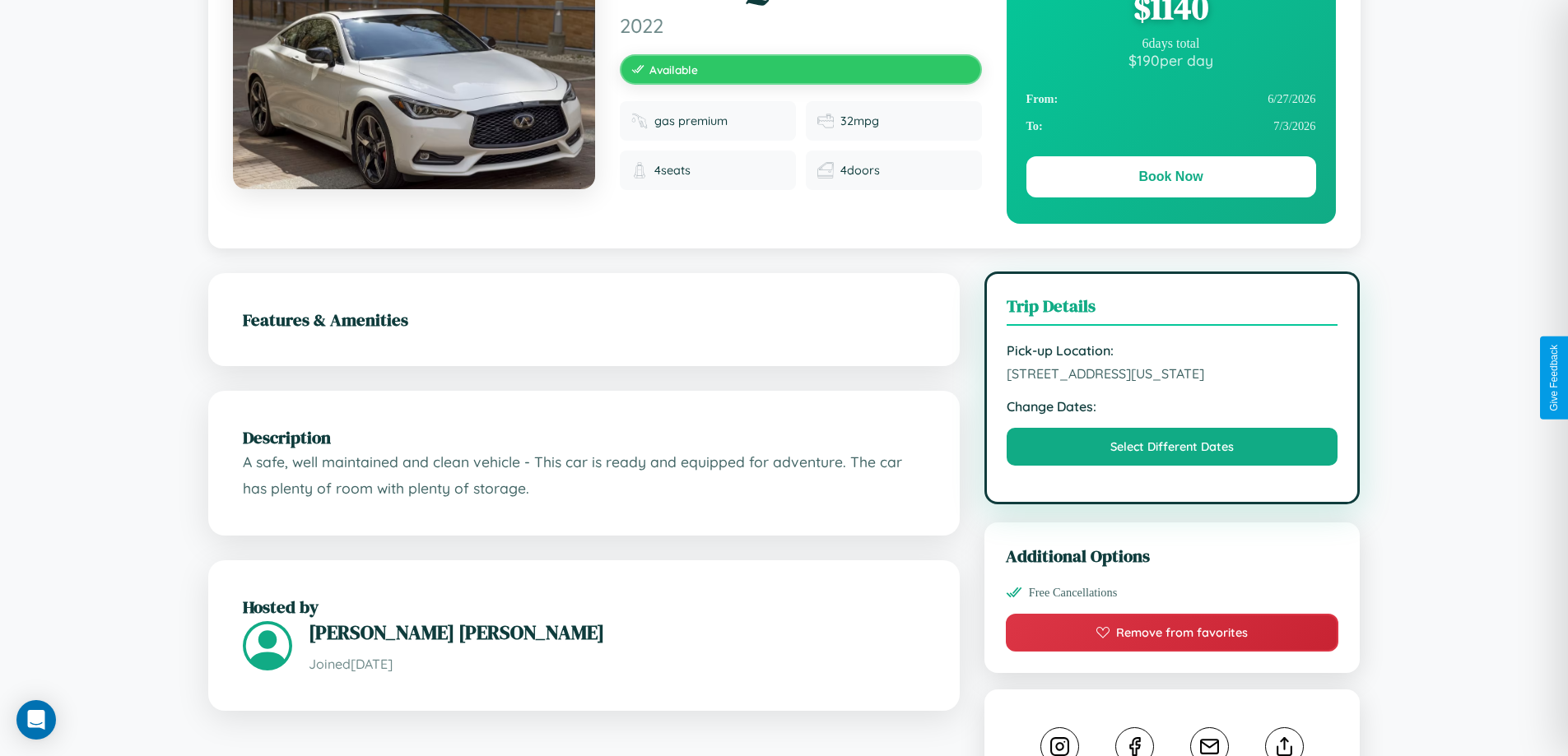
click at [1172, 376] on span "6989 Elm Street Denver Colorado 31552 United States" at bounding box center [1172, 374] width 332 height 17
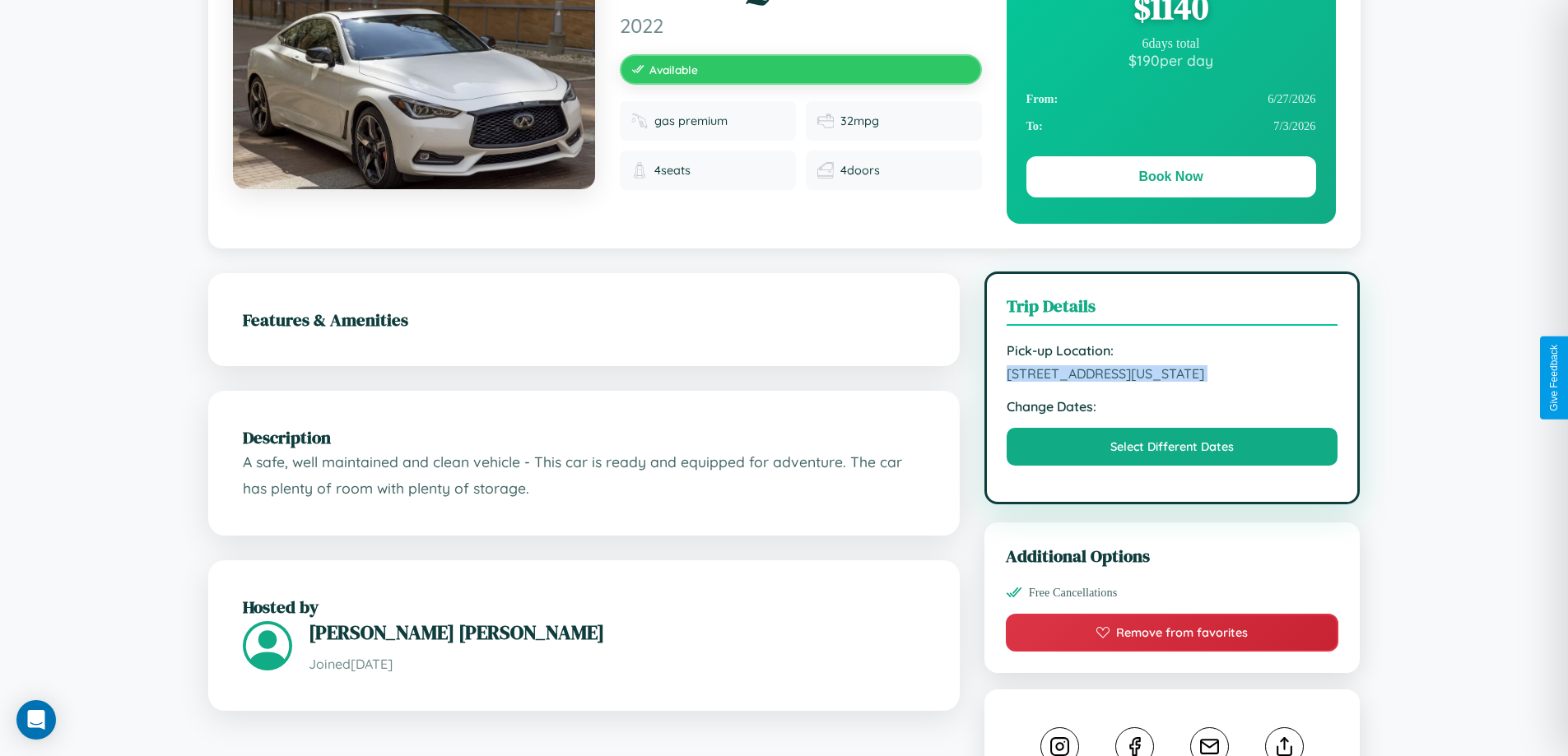
click at [1172, 376] on span "6989 Elm Street Denver Colorado 31552 United States" at bounding box center [1172, 374] width 332 height 17
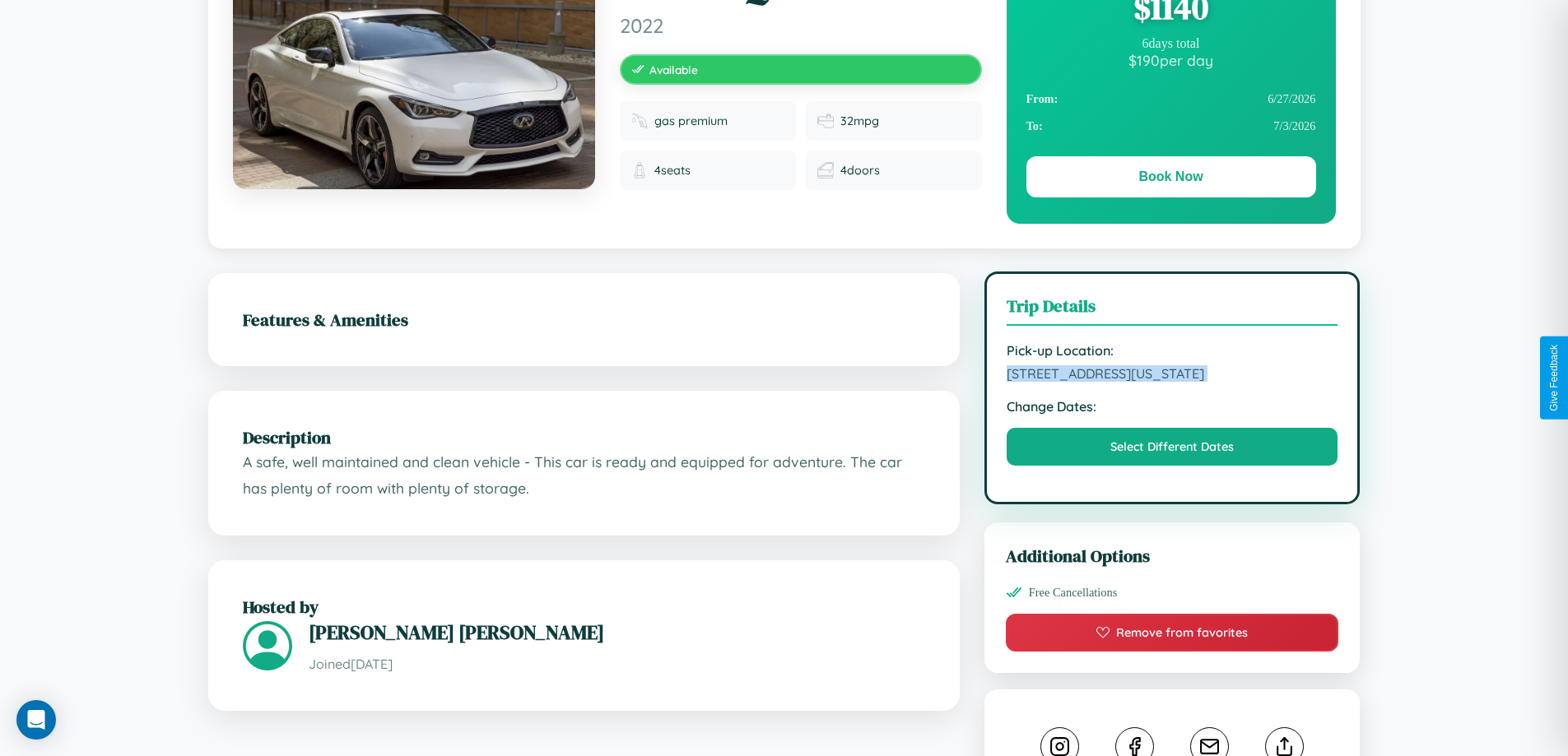
click at [1172, 376] on span "6989 Elm Street Denver Colorado 31552 United States" at bounding box center [1172, 374] width 332 height 17
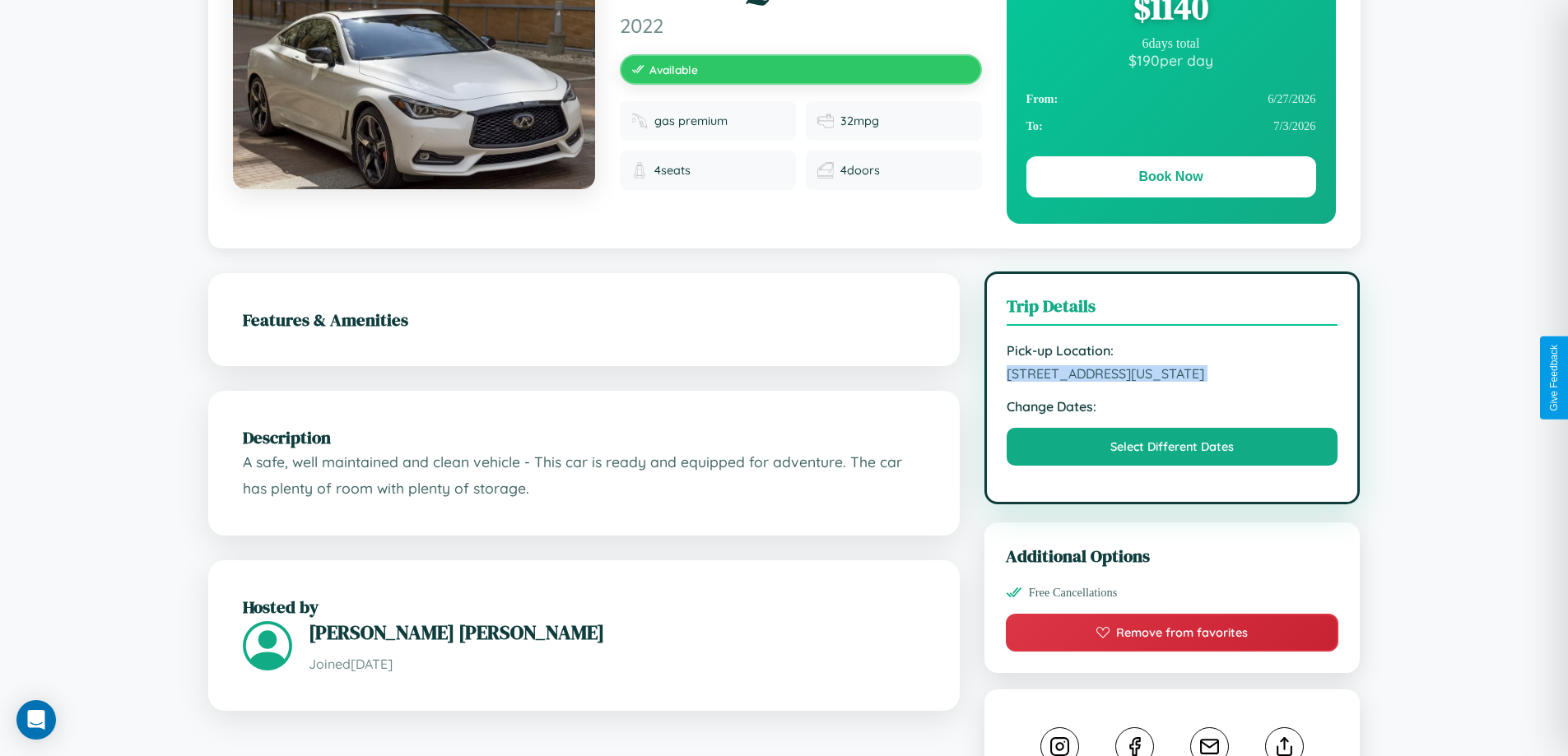
click at [1172, 376] on span "6989 Elm Street Denver Colorado 31552 United States" at bounding box center [1172, 374] width 332 height 17
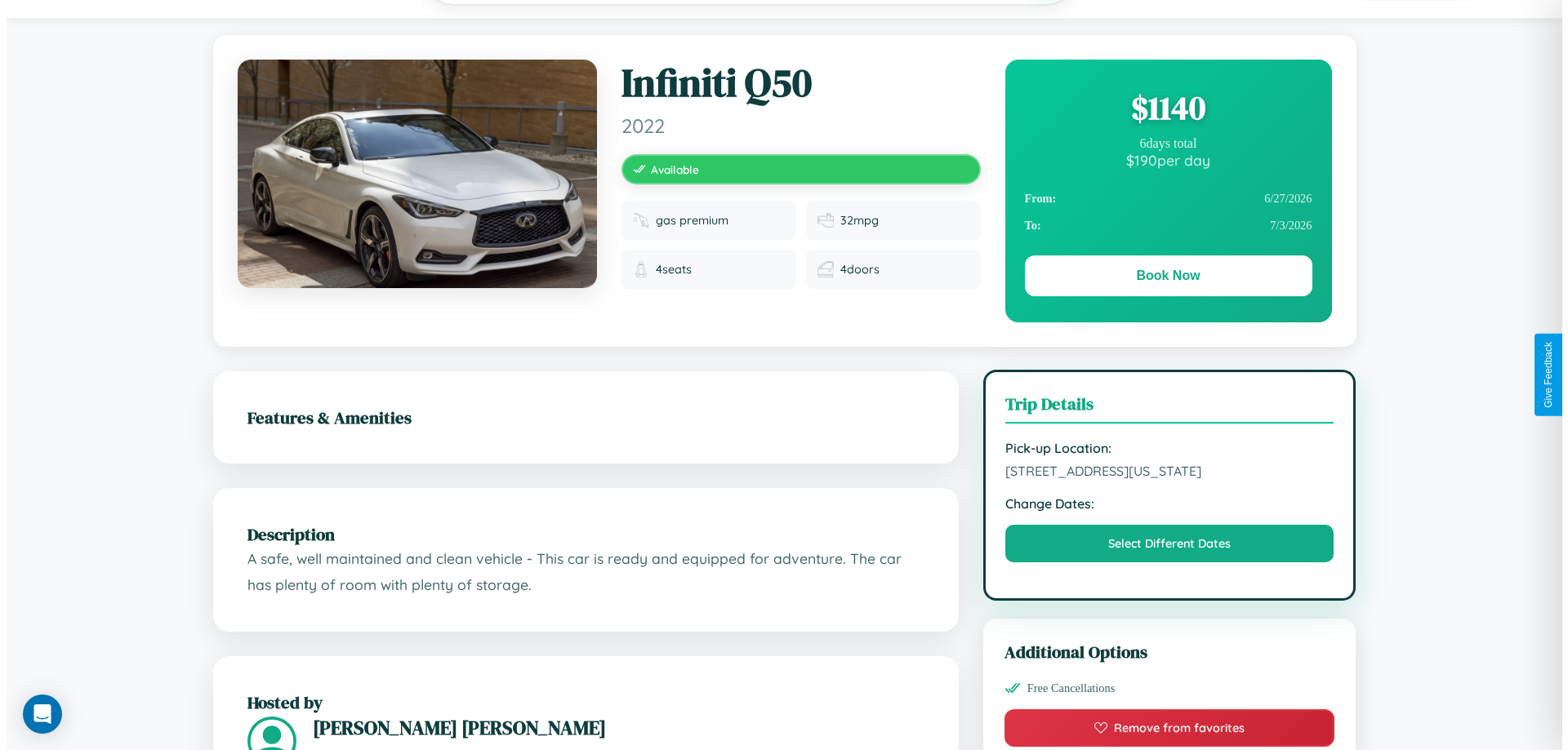
scroll to position [0, 0]
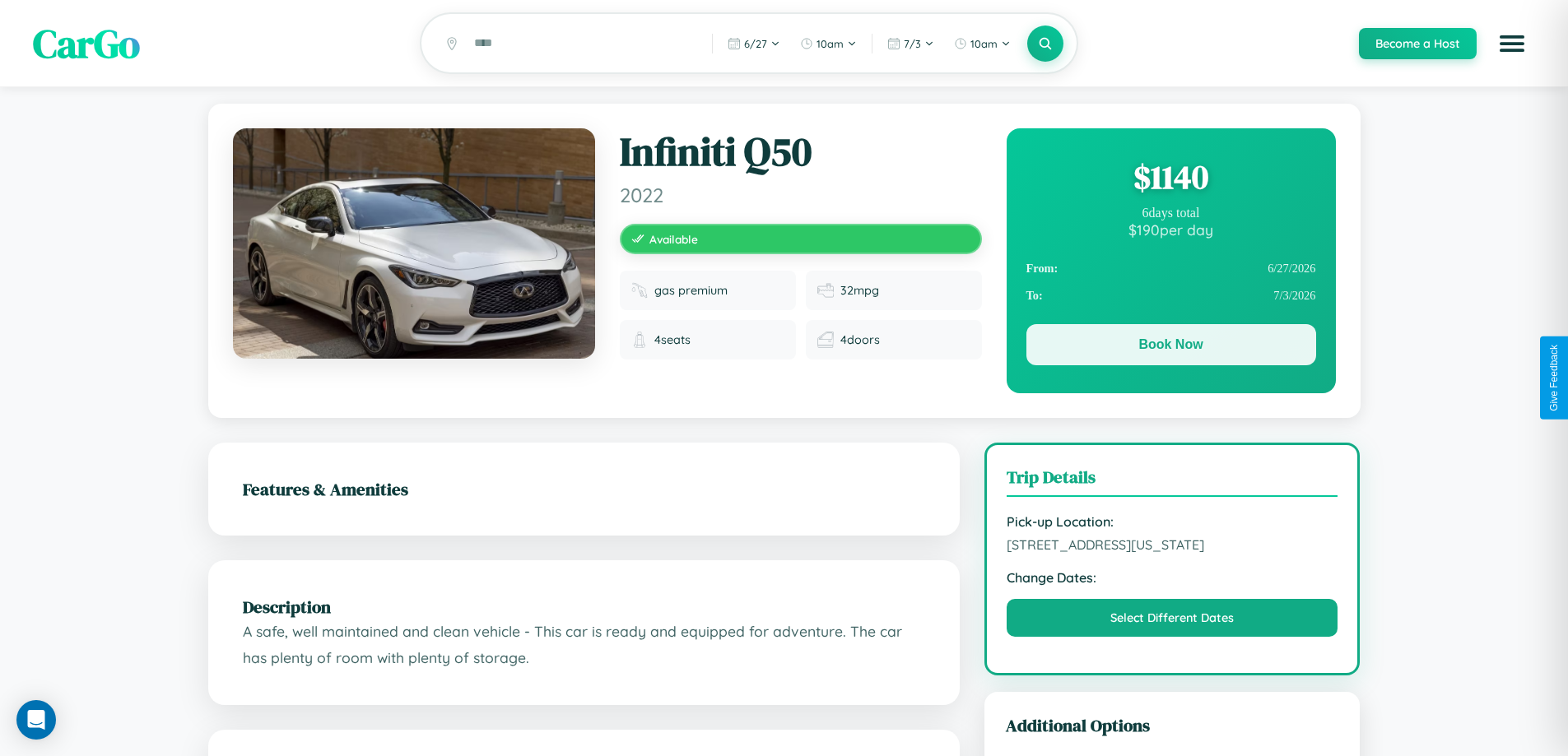
click at [1170, 347] on button "Book Now" at bounding box center [1172, 345] width 290 height 41
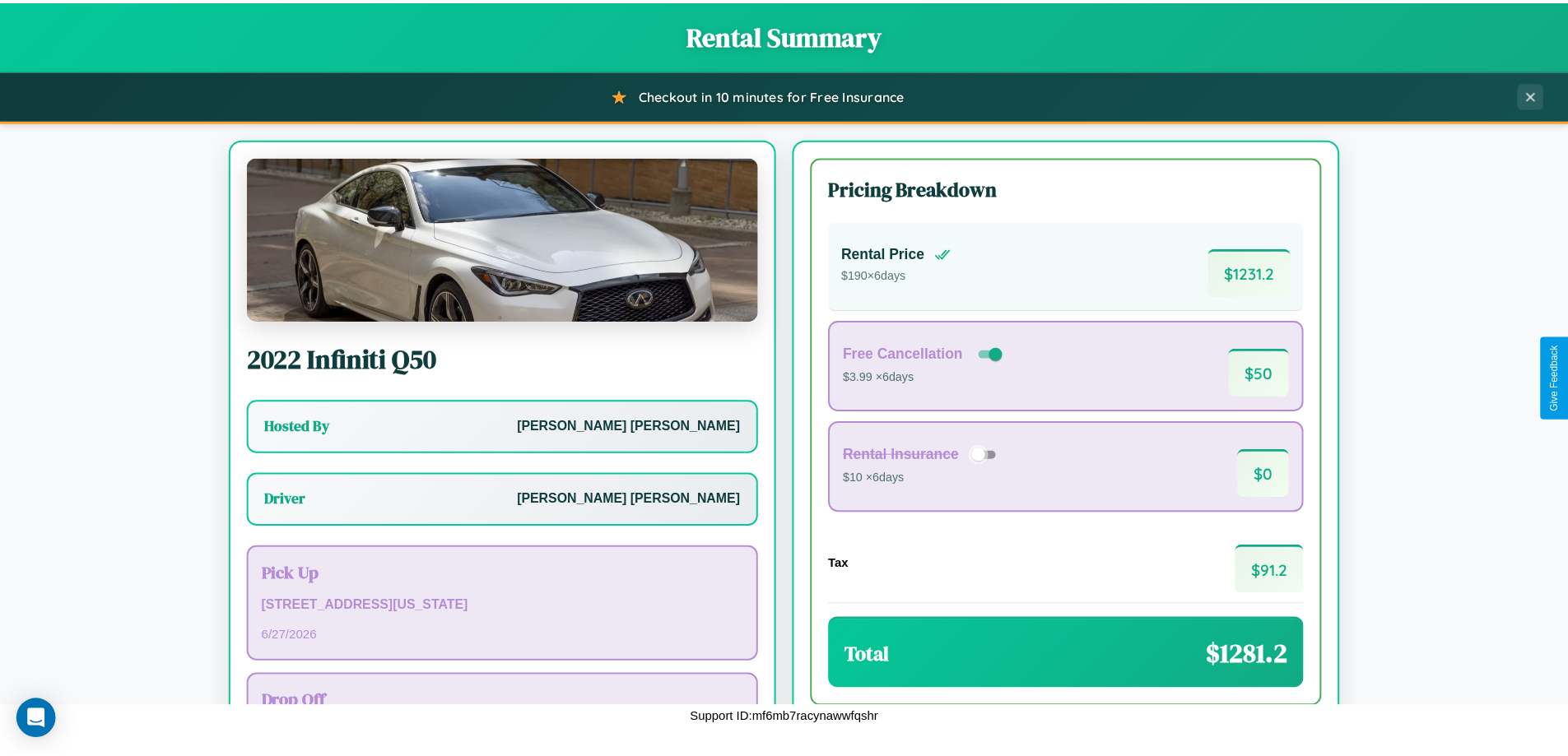
scroll to position [118, 0]
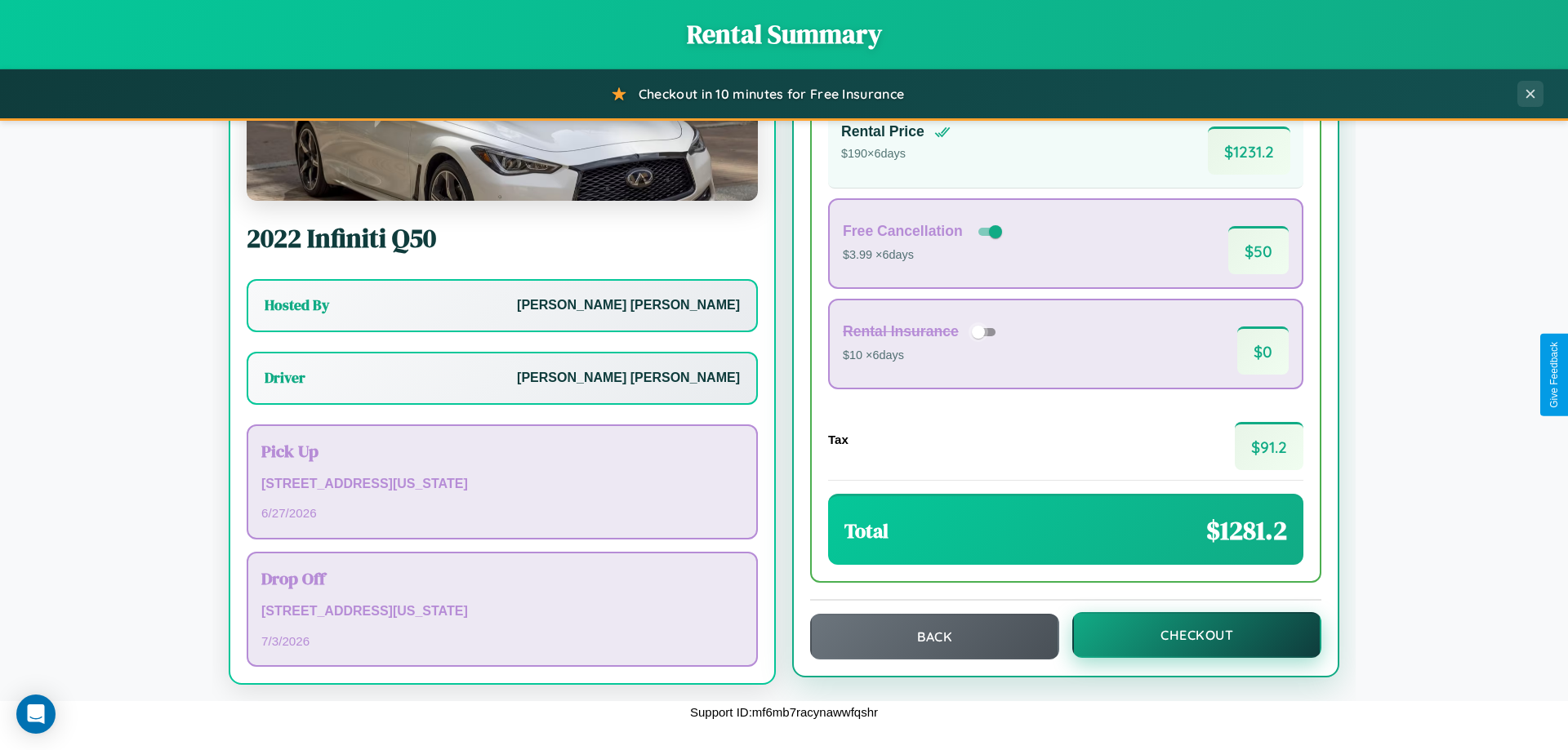
click at [1186, 636] on button "Checkout" at bounding box center [1197, 636] width 249 height 46
